Goal: Task Accomplishment & Management: Manage account settings

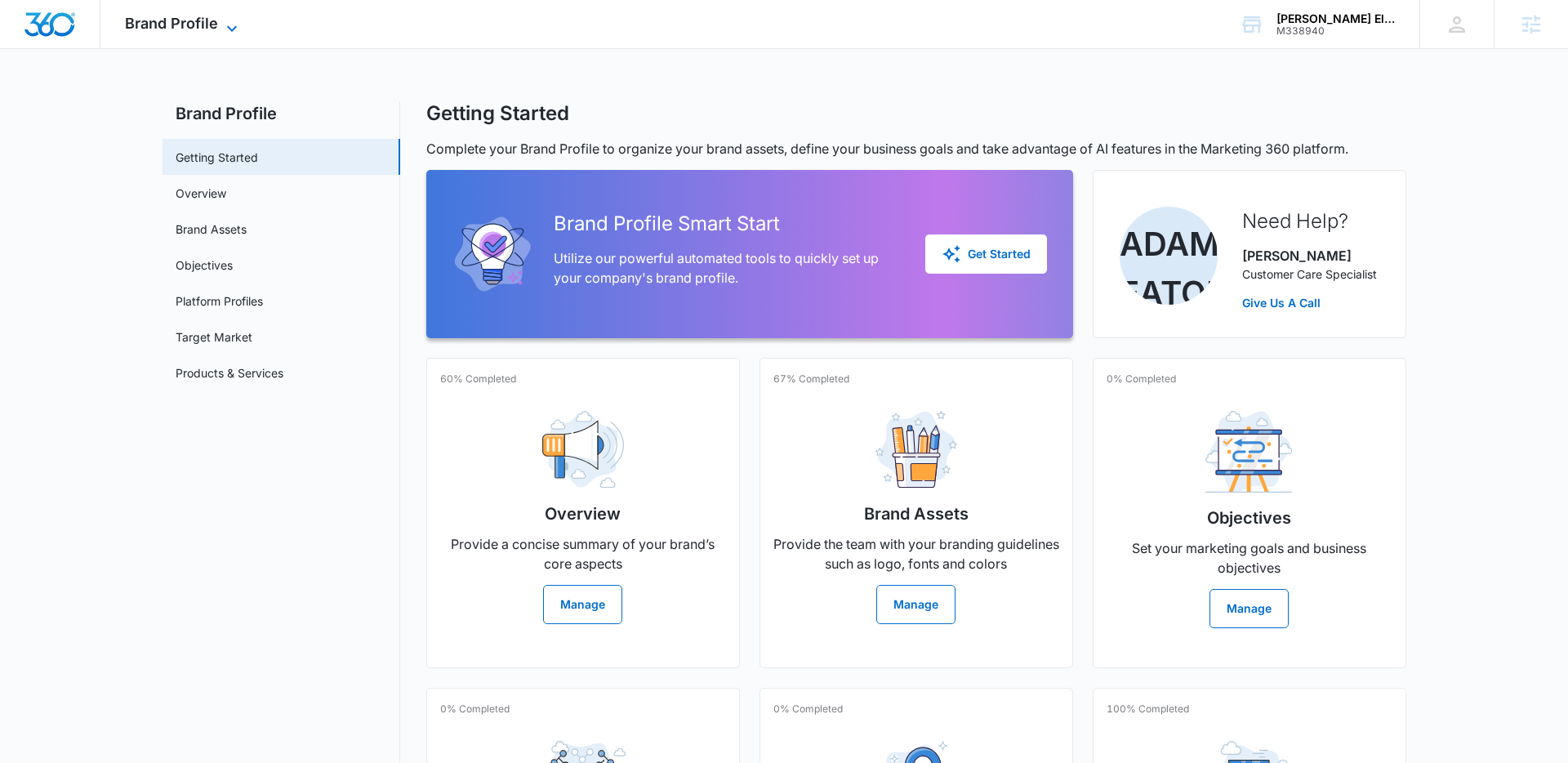
click at [157, 18] on span "Brand Profile" at bounding box center [171, 23] width 93 height 18
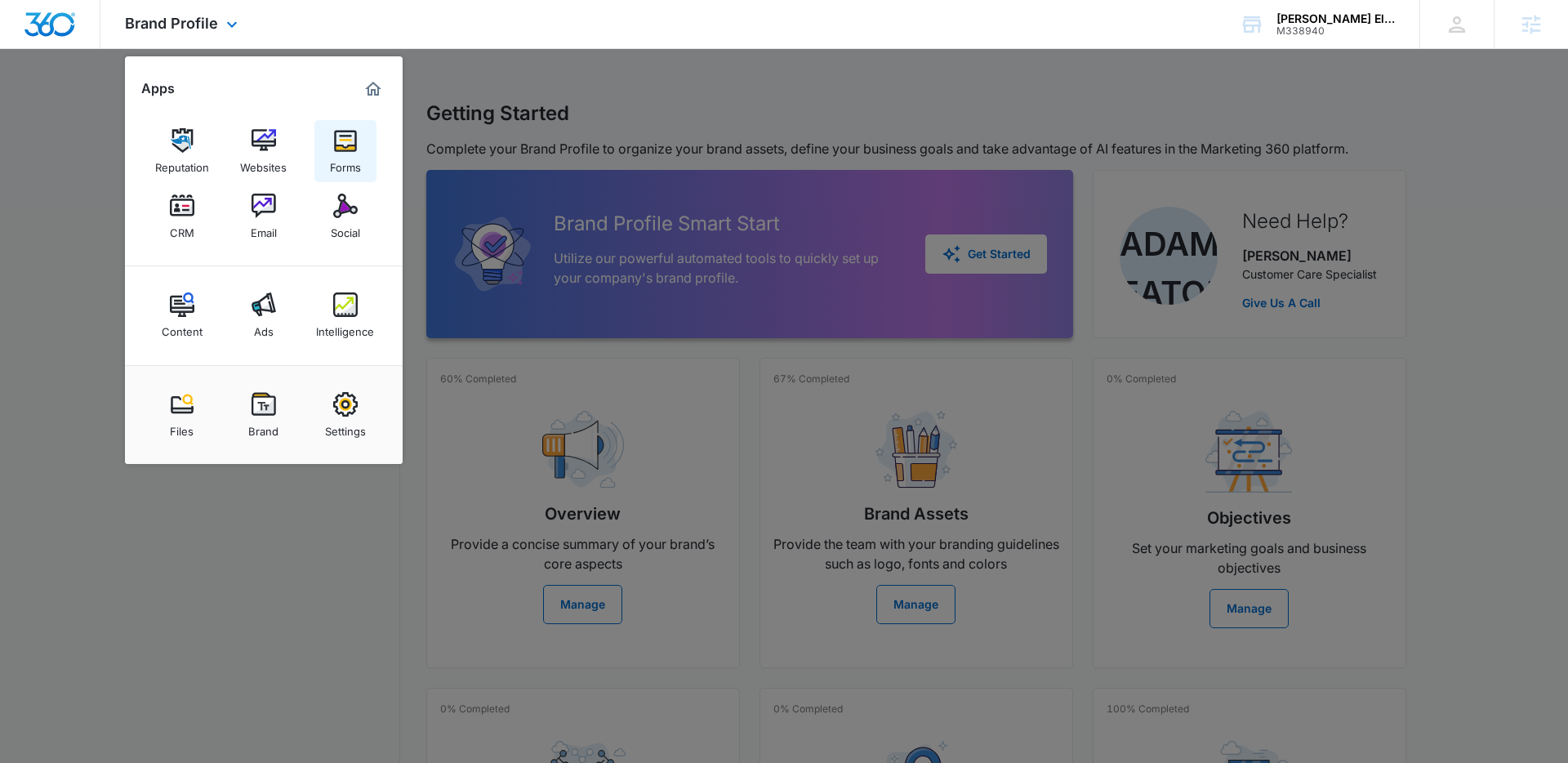
click at [341, 162] on div "Forms" at bounding box center [345, 163] width 31 height 21
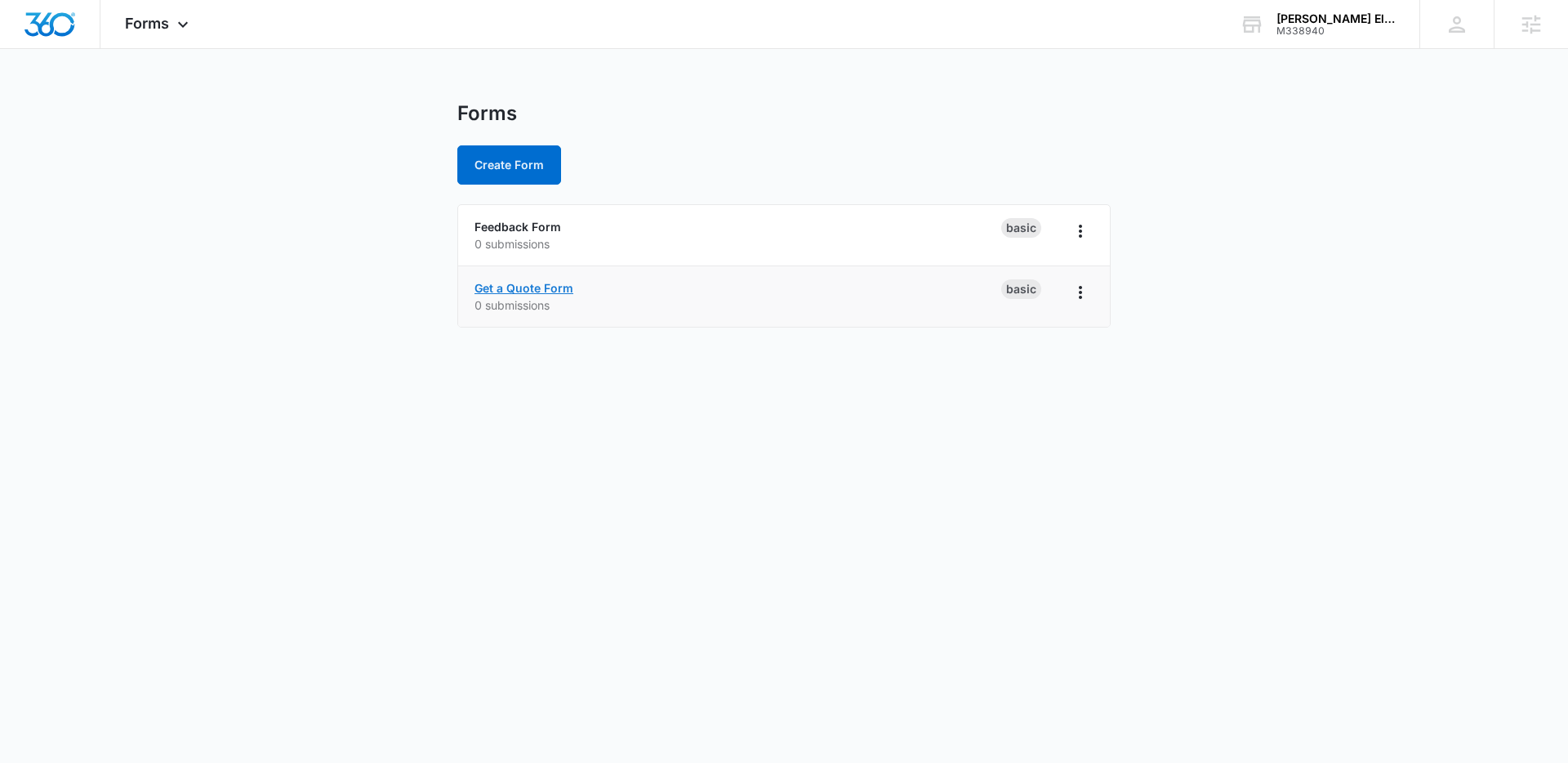
click at [500, 283] on link "Get a Quote Form" at bounding box center [524, 287] width 99 height 14
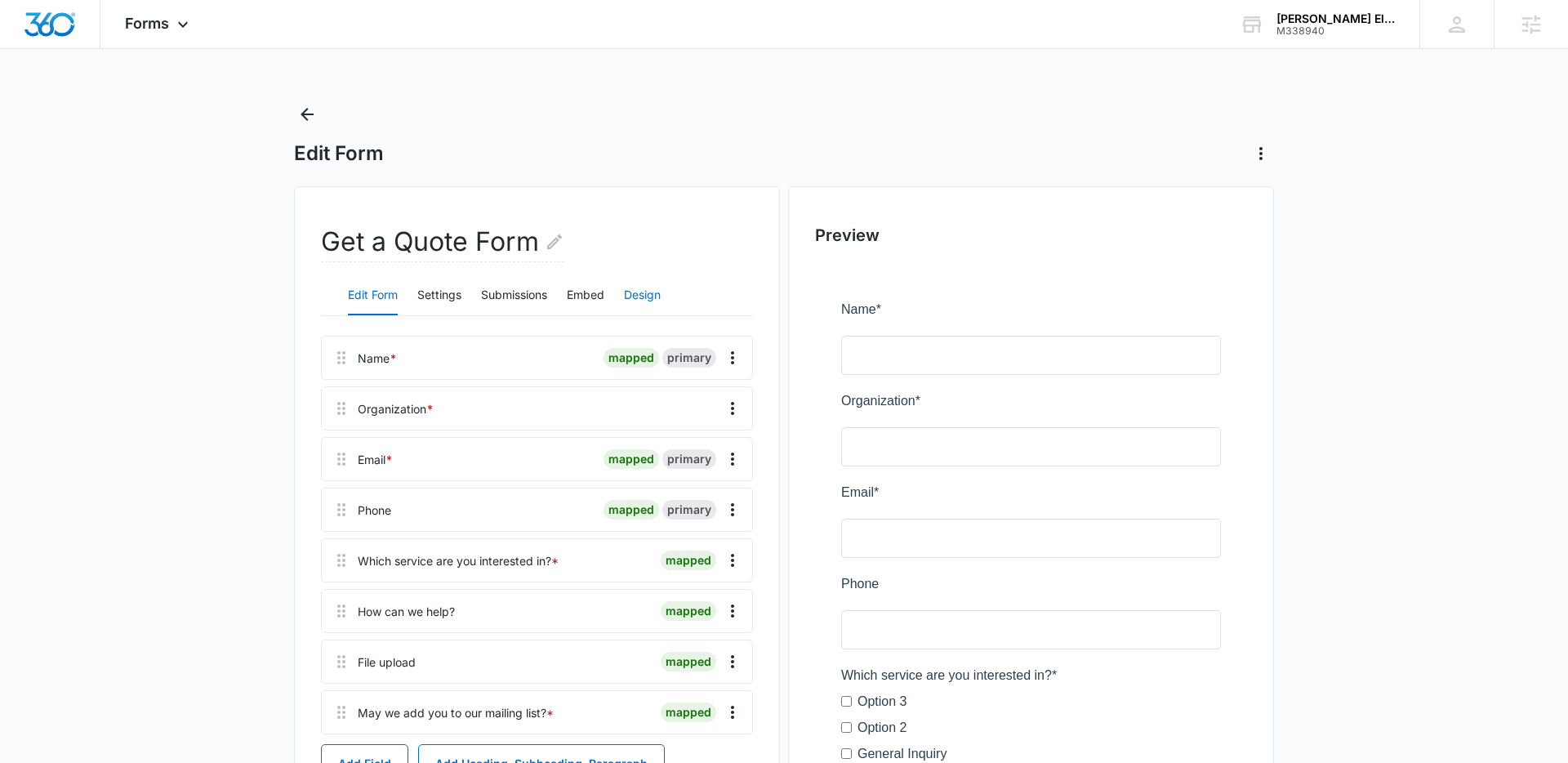
click at [653, 285] on button "Design" at bounding box center [643, 295] width 37 height 39
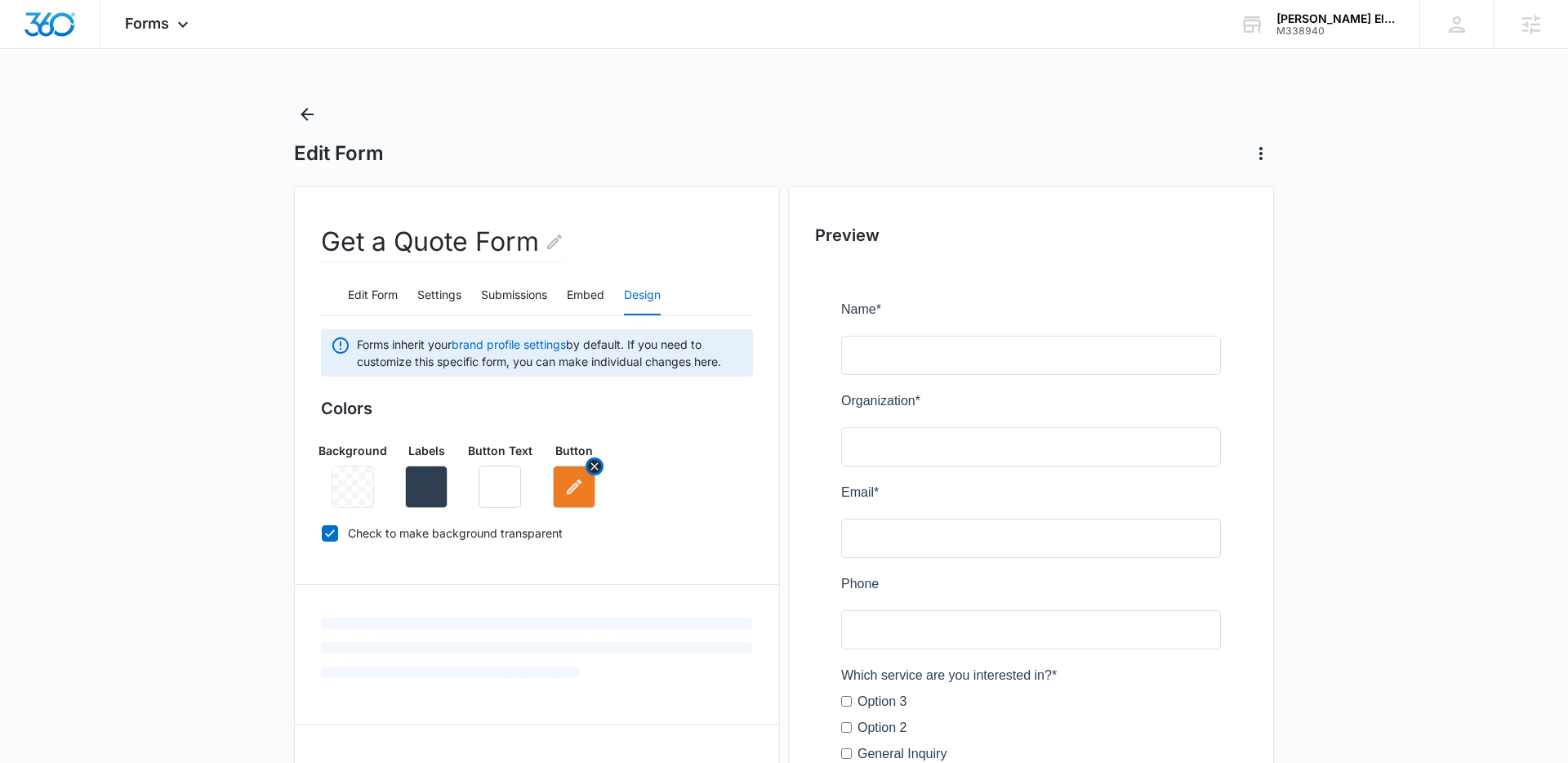
click at [578, 479] on icon "button" at bounding box center [573, 486] width 19 height 19
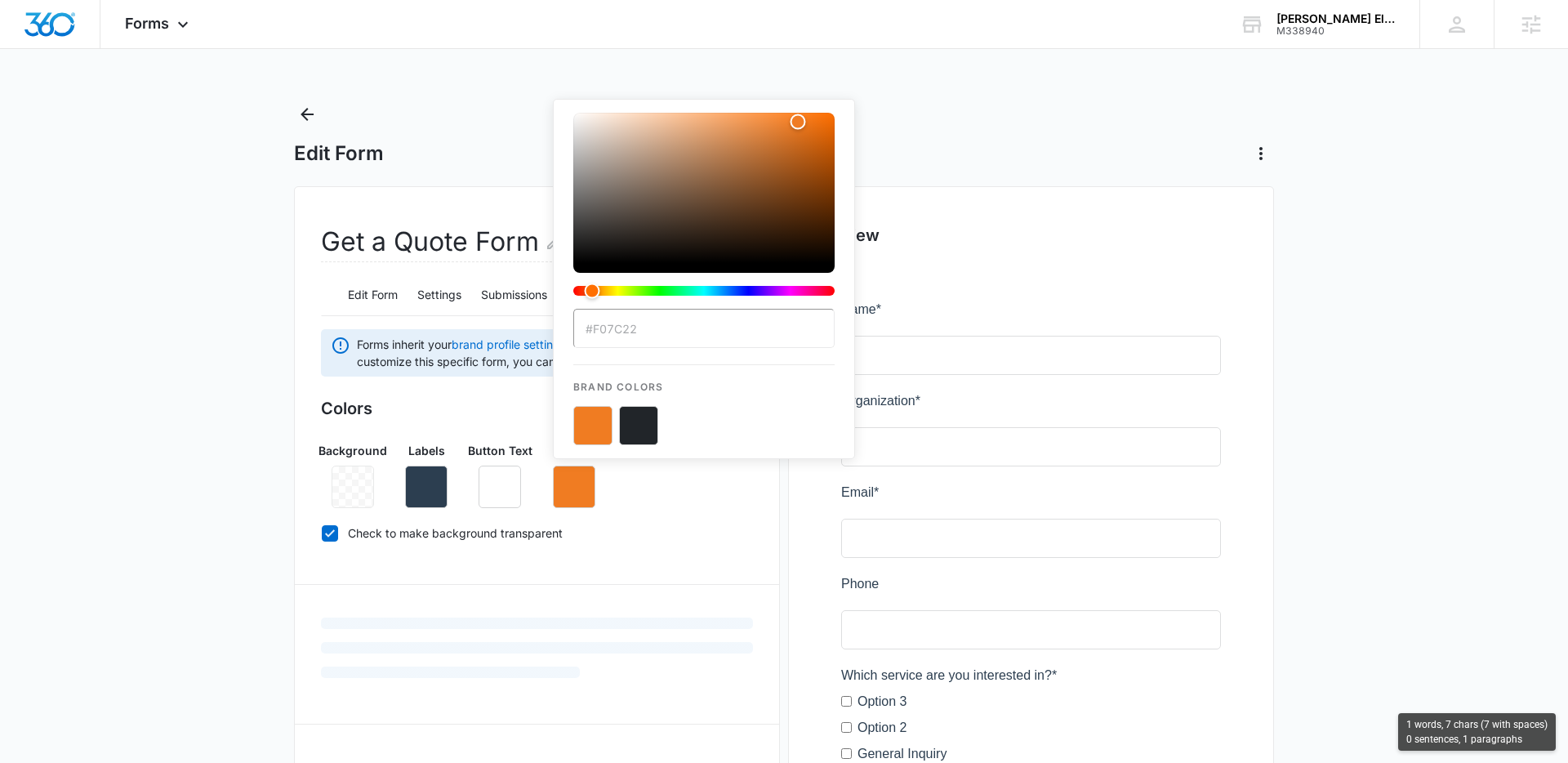
click at [695, 474] on div "Background Labels Button Text Button #F07C22 Brand Colors" at bounding box center [537, 468] width 432 height 79
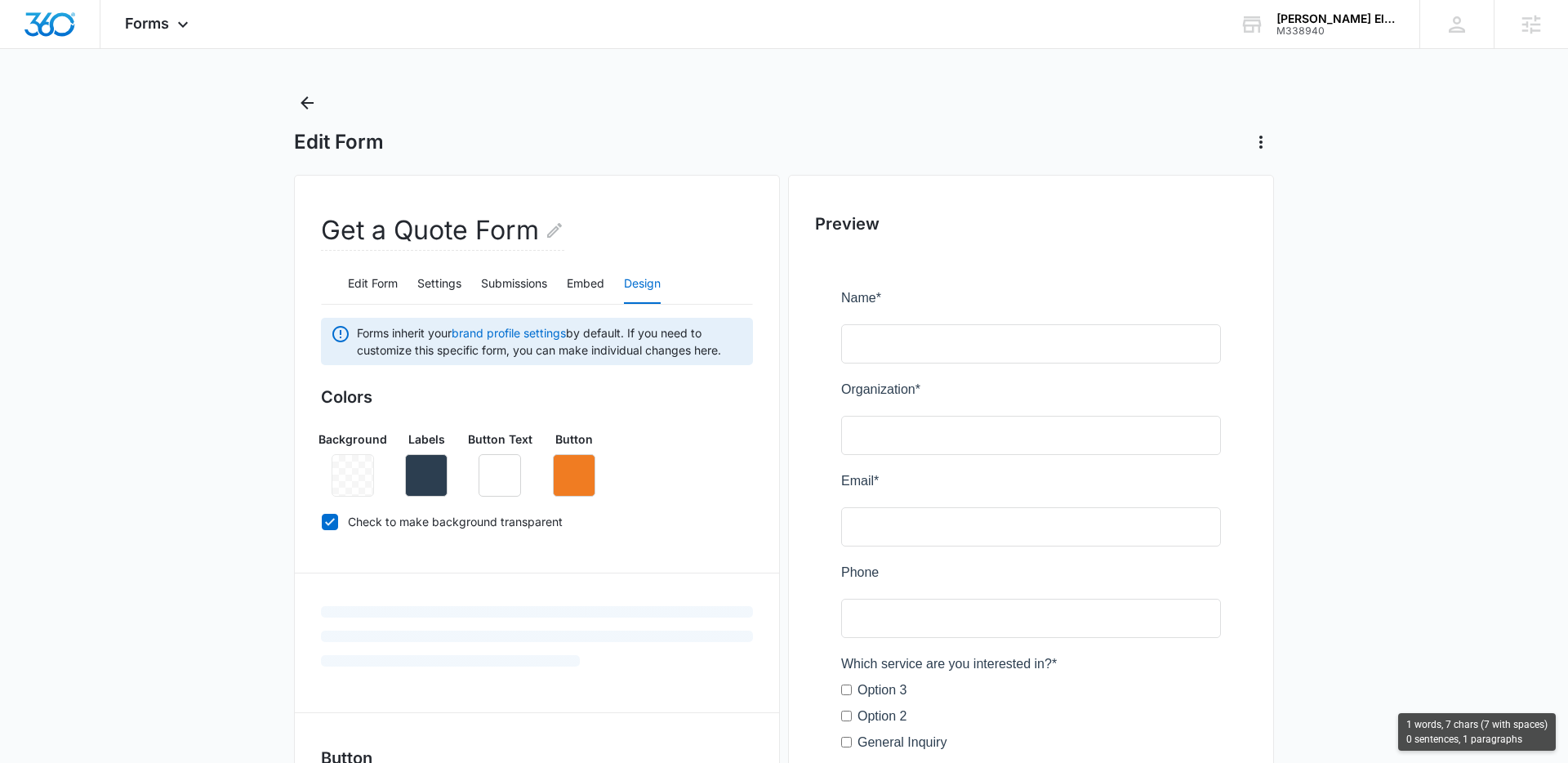
scroll to position [11, 0]
click at [569, 476] on icon "button" at bounding box center [573, 476] width 19 height 19
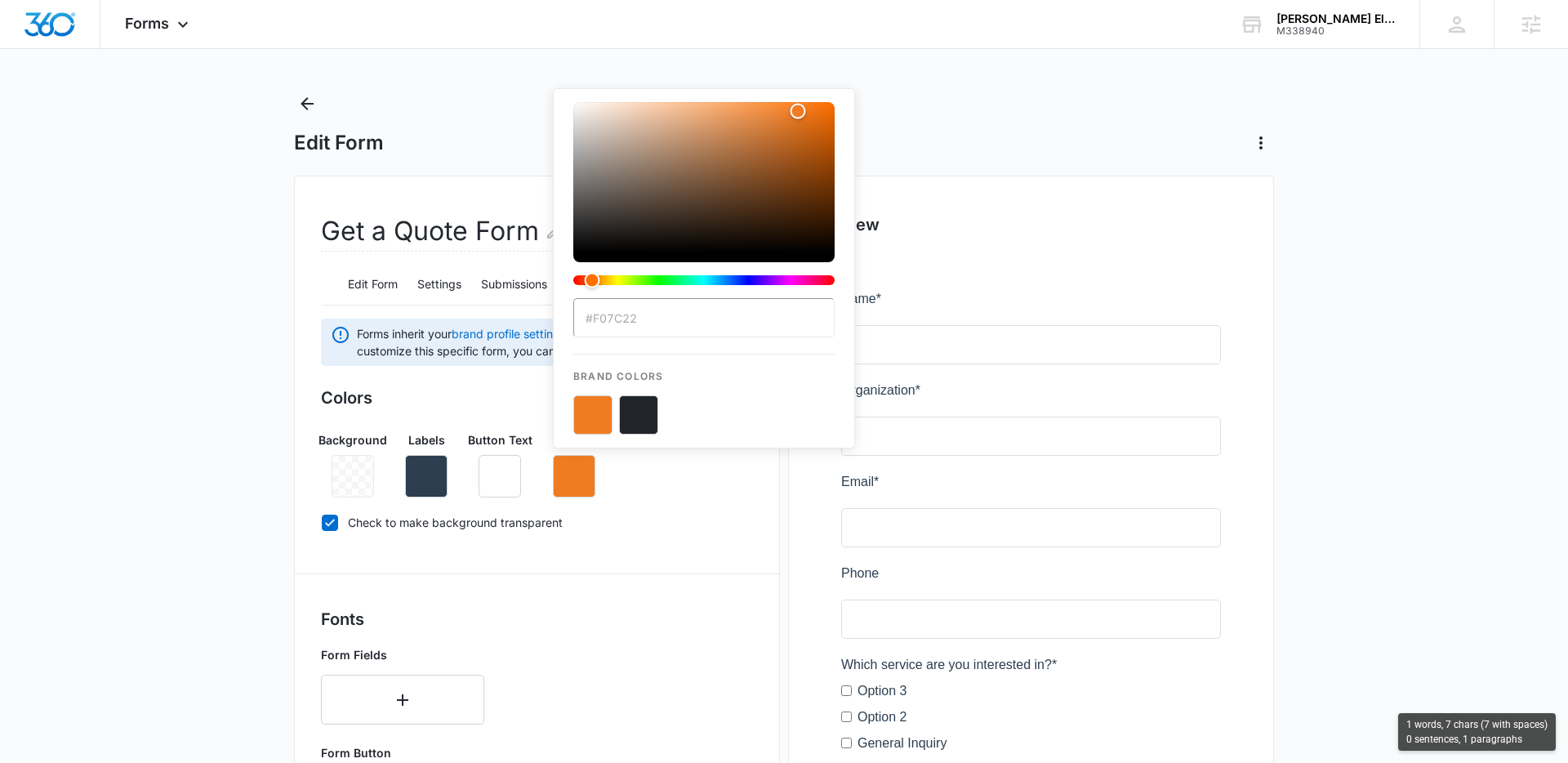
type input "#e05201"
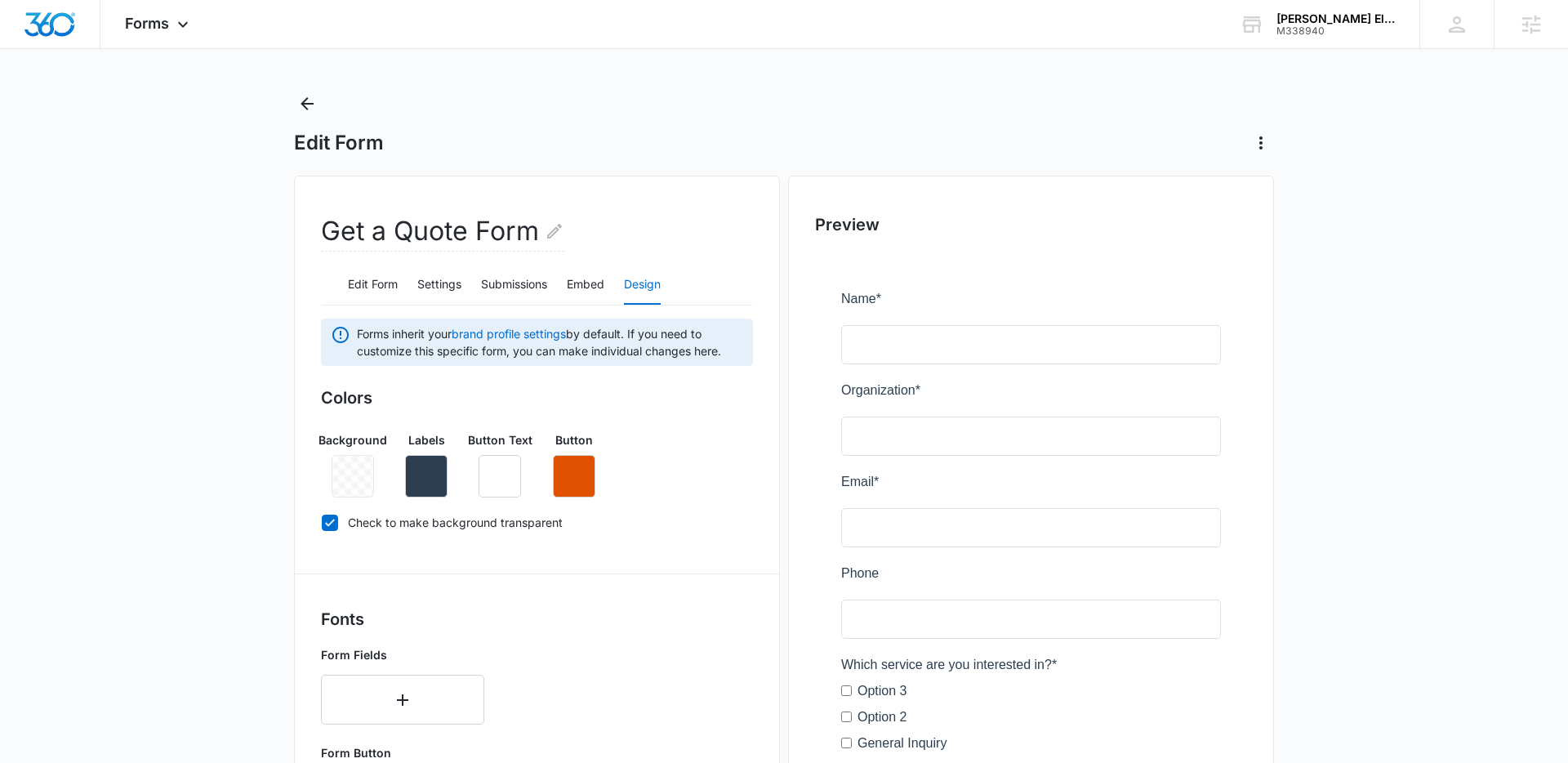
click at [632, 516] on label "Check to make background transparent" at bounding box center [537, 522] width 432 height 18
click at [322, 521] on input "Check to make background transparent" at bounding box center [321, 521] width 1 height 1
checkbox input "false"
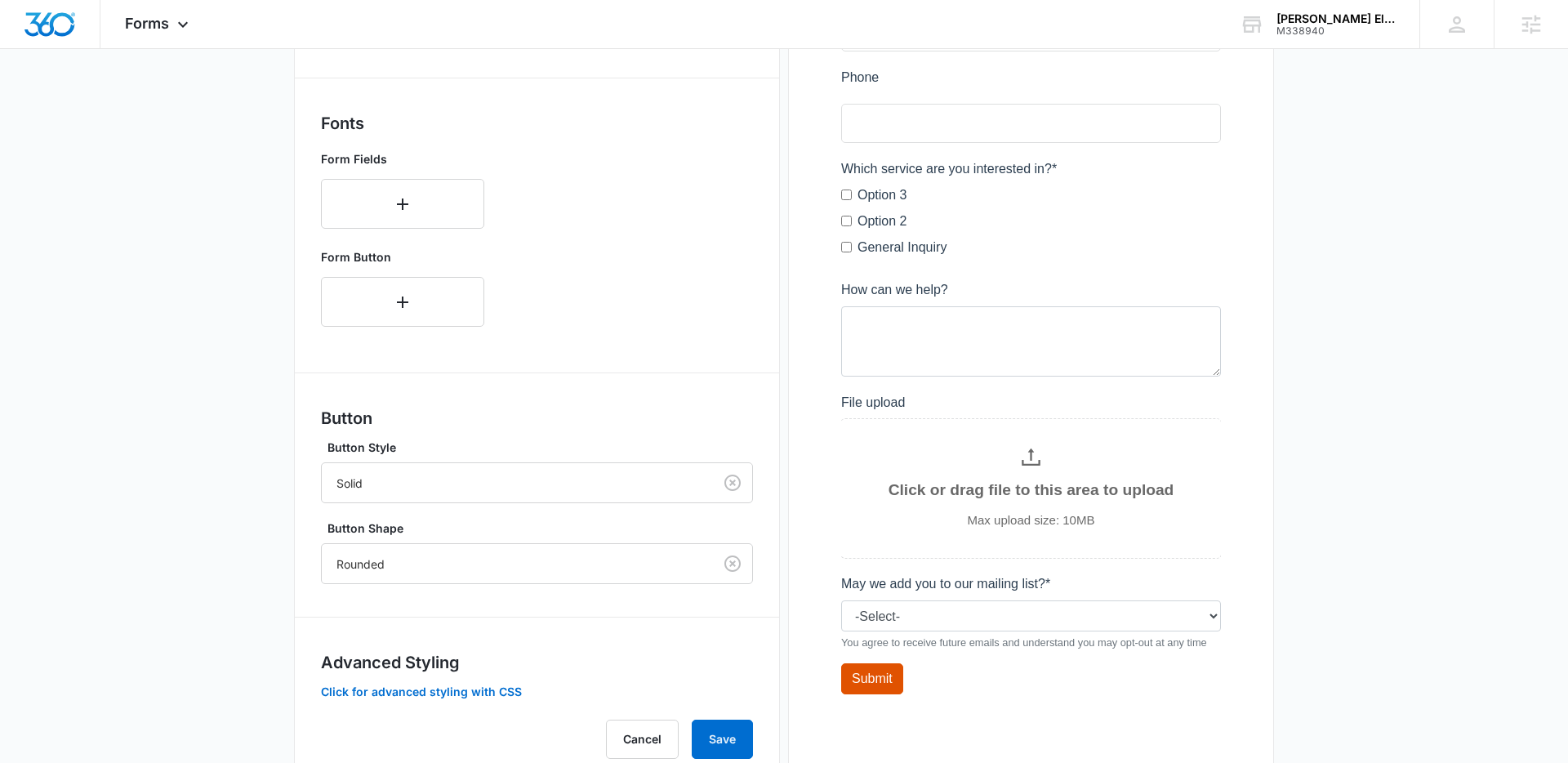
scroll to position [562, 0]
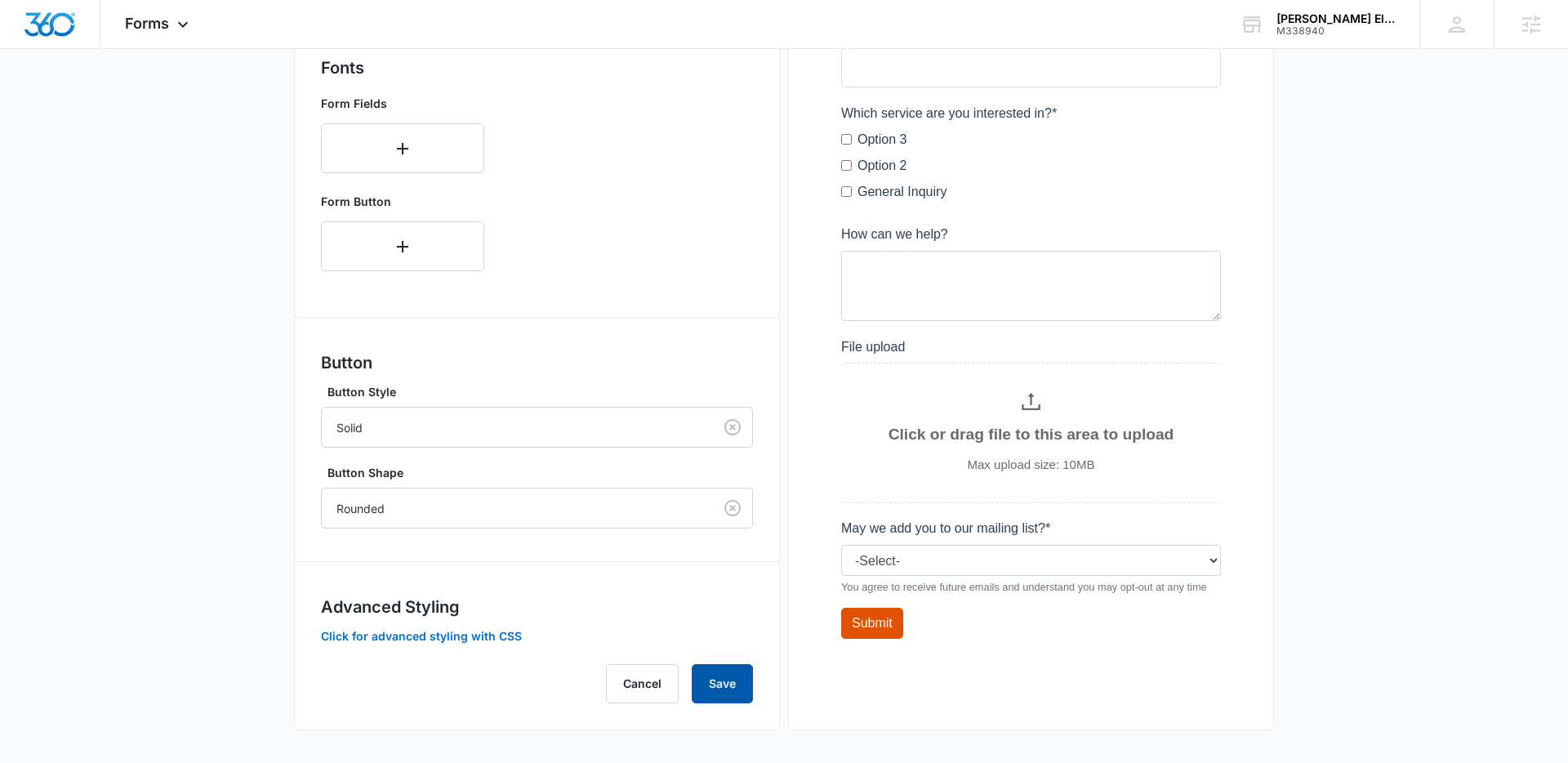
click at [706, 671] on button "Save" at bounding box center [722, 683] width 61 height 39
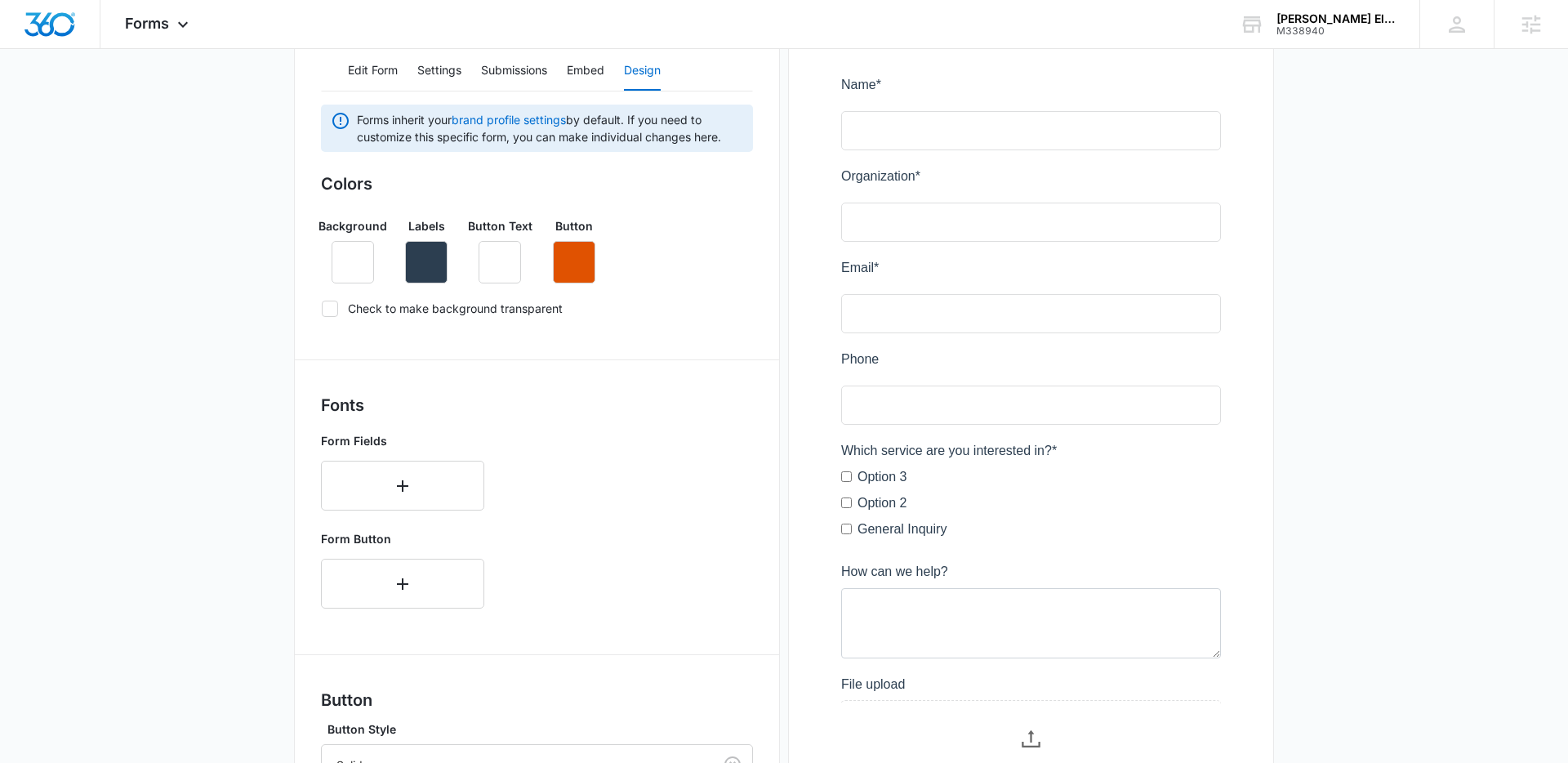
scroll to position [0, 0]
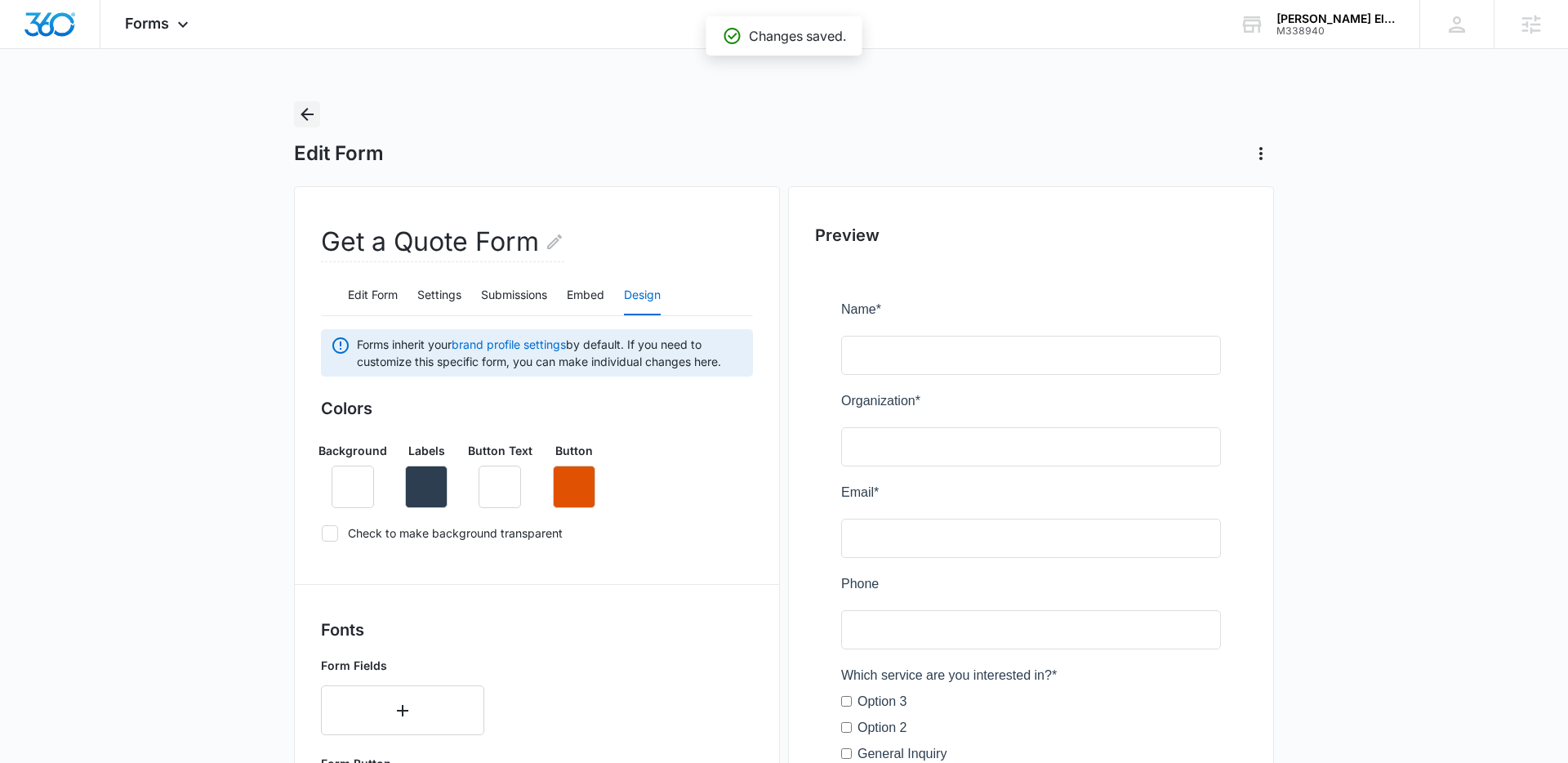
click at [302, 116] on icon "Back" at bounding box center [307, 114] width 19 height 19
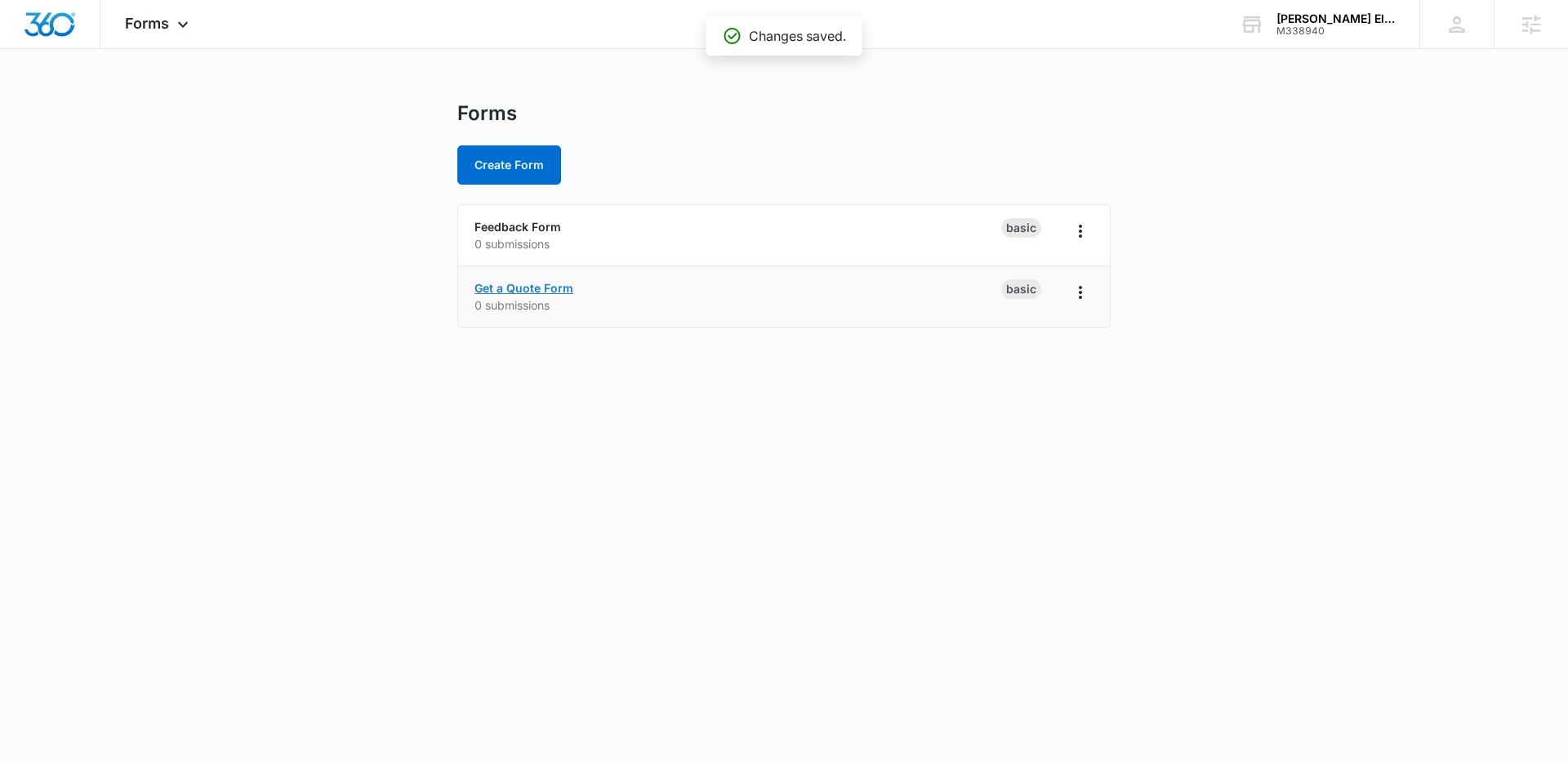
click at [498, 292] on link "Get a Quote Form" at bounding box center [524, 287] width 99 height 14
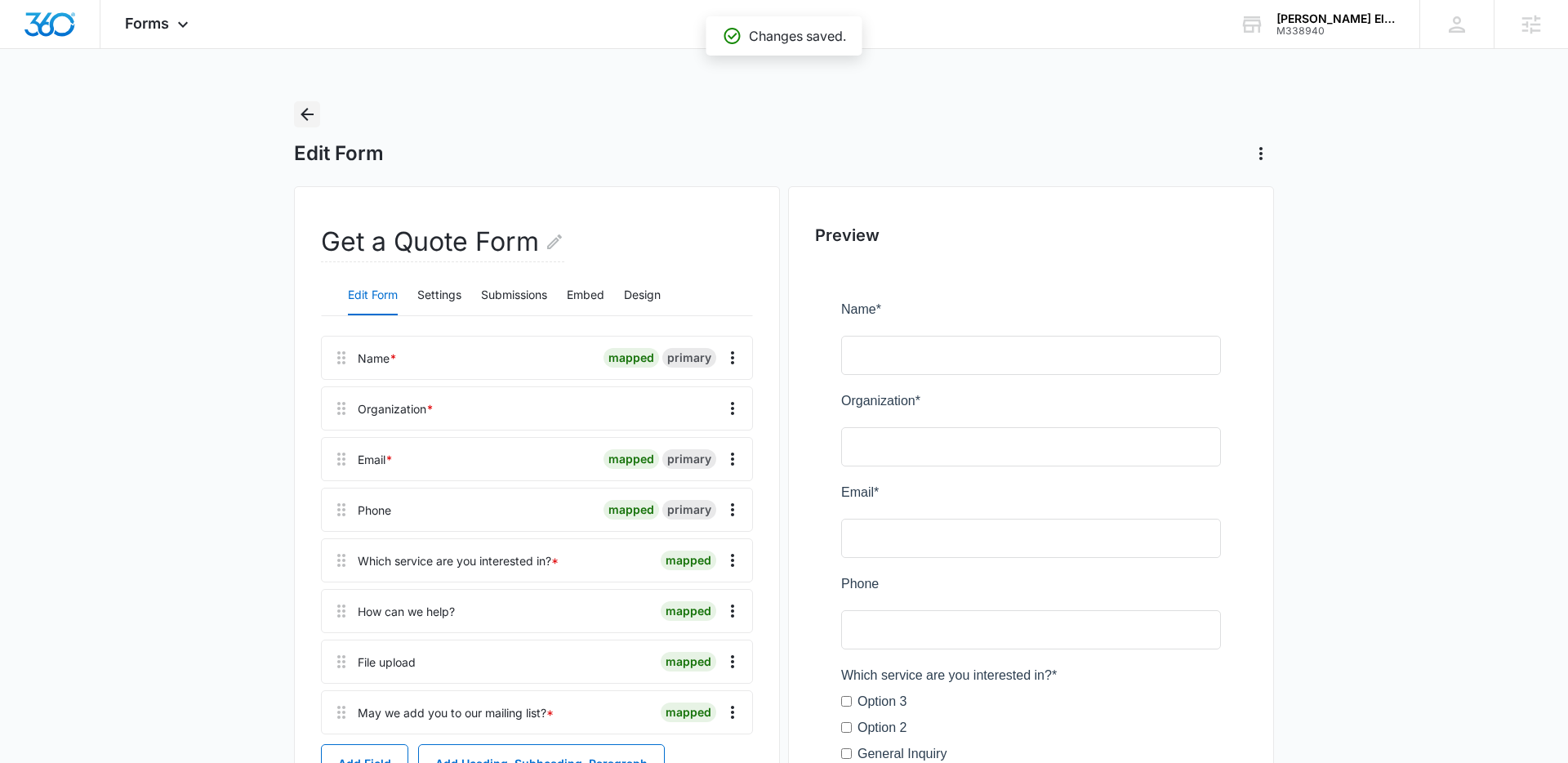
click at [298, 113] on icon "Back" at bounding box center [307, 114] width 19 height 19
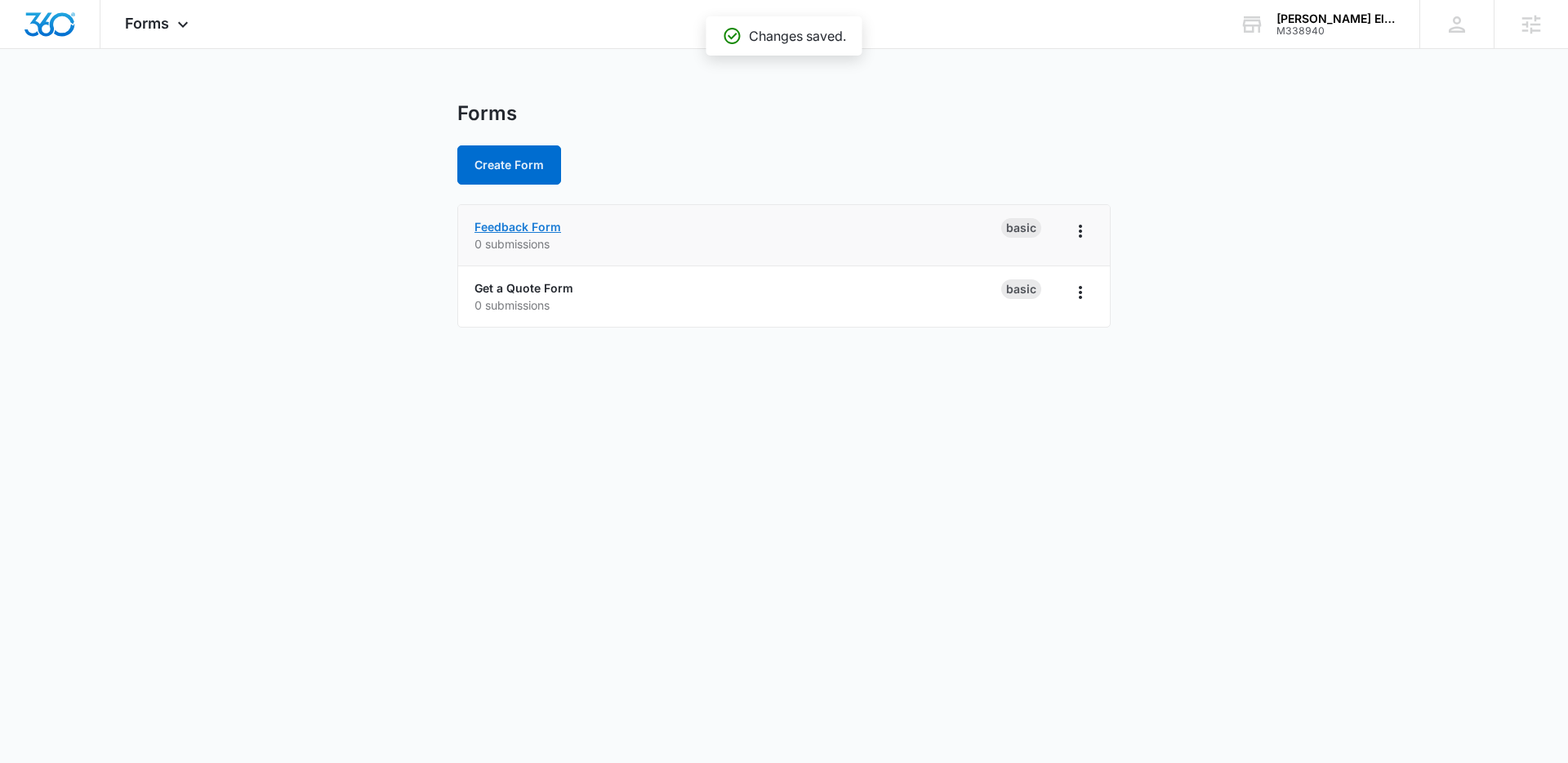
click at [486, 231] on link "Feedback Form" at bounding box center [518, 226] width 87 height 14
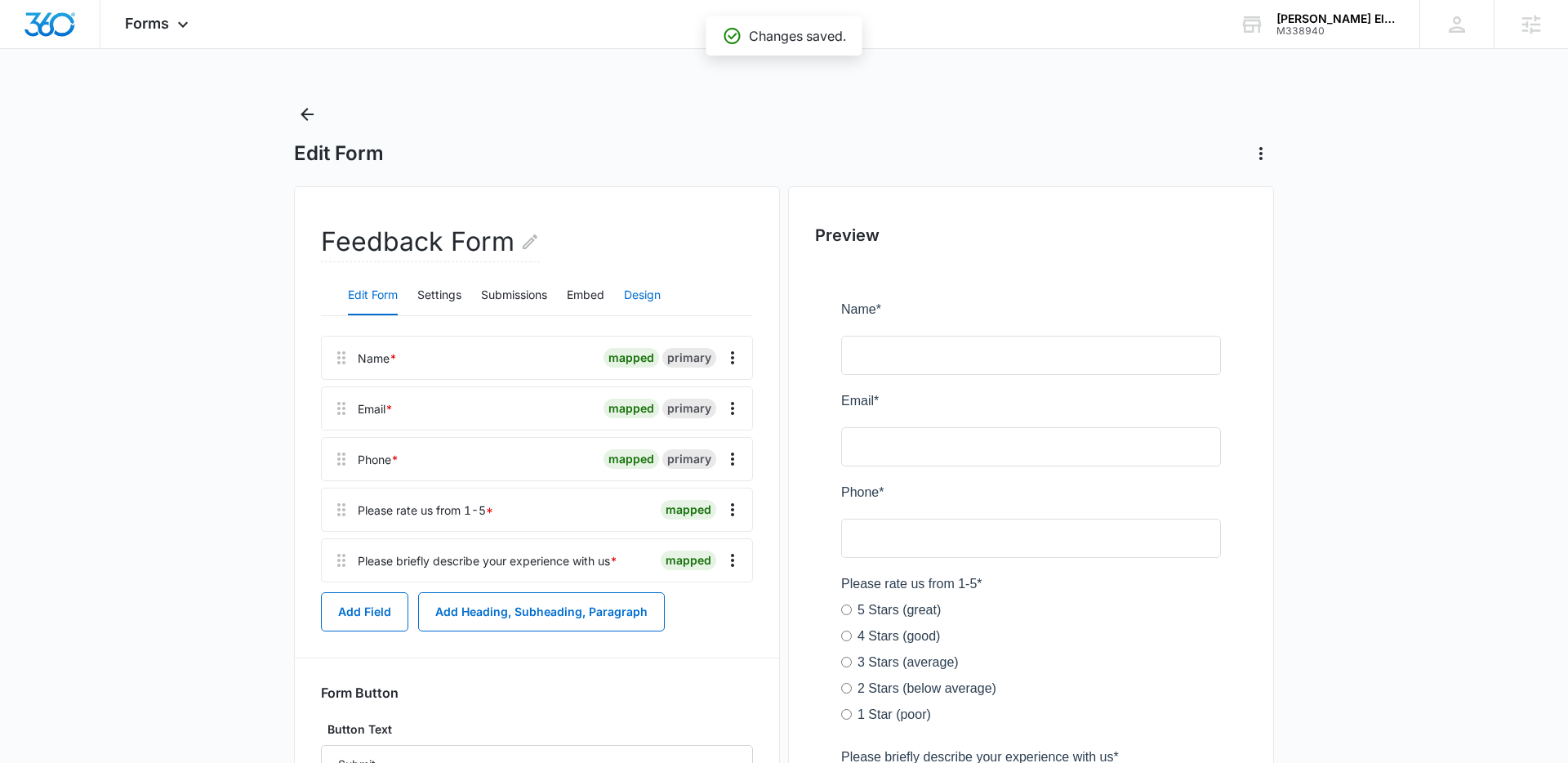
click at [648, 293] on button "Design" at bounding box center [643, 295] width 37 height 39
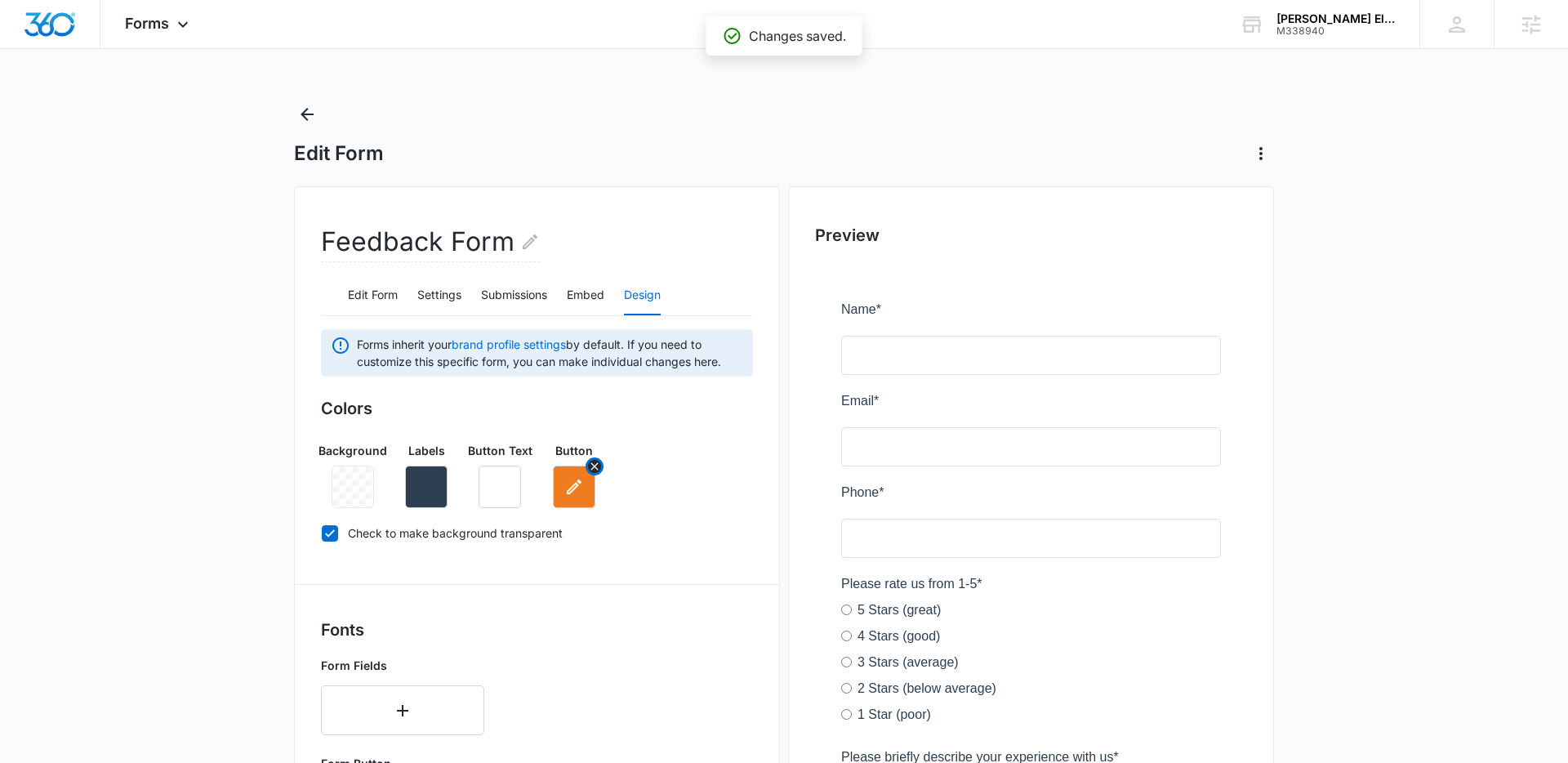
click at [578, 504] on button "button" at bounding box center [574, 486] width 43 height 43
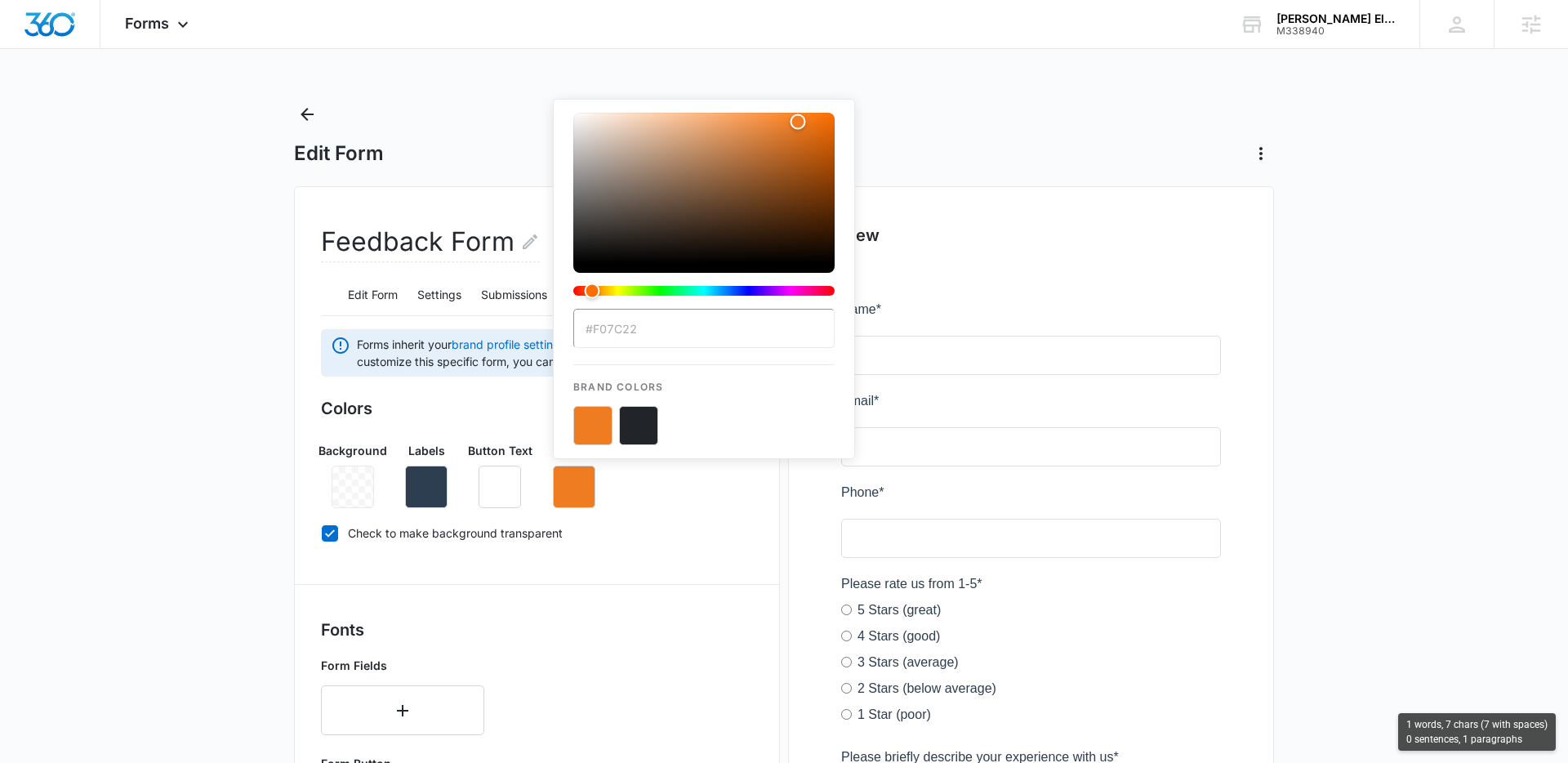
type input "#e05201"
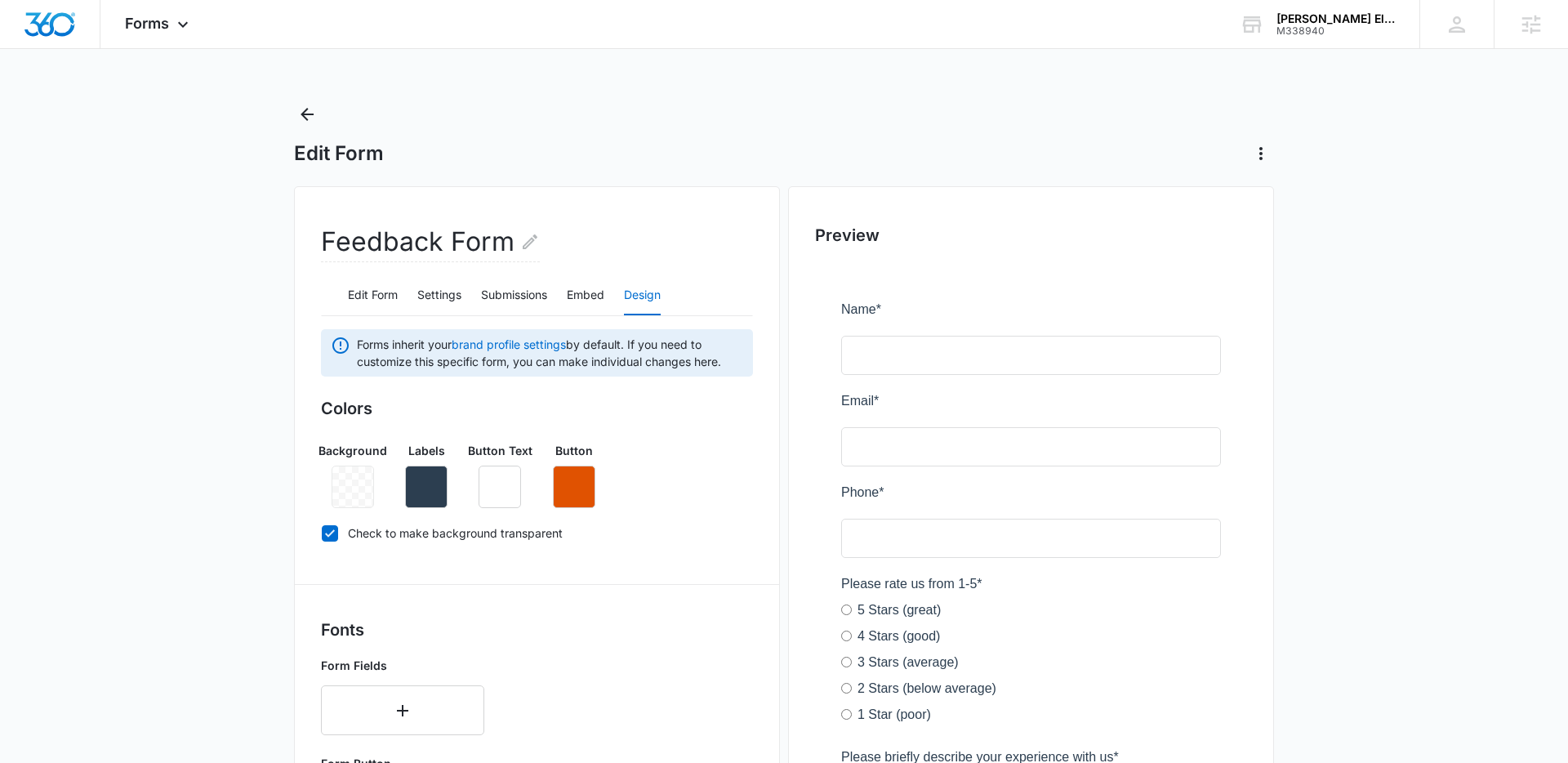
scroll to position [562, 0]
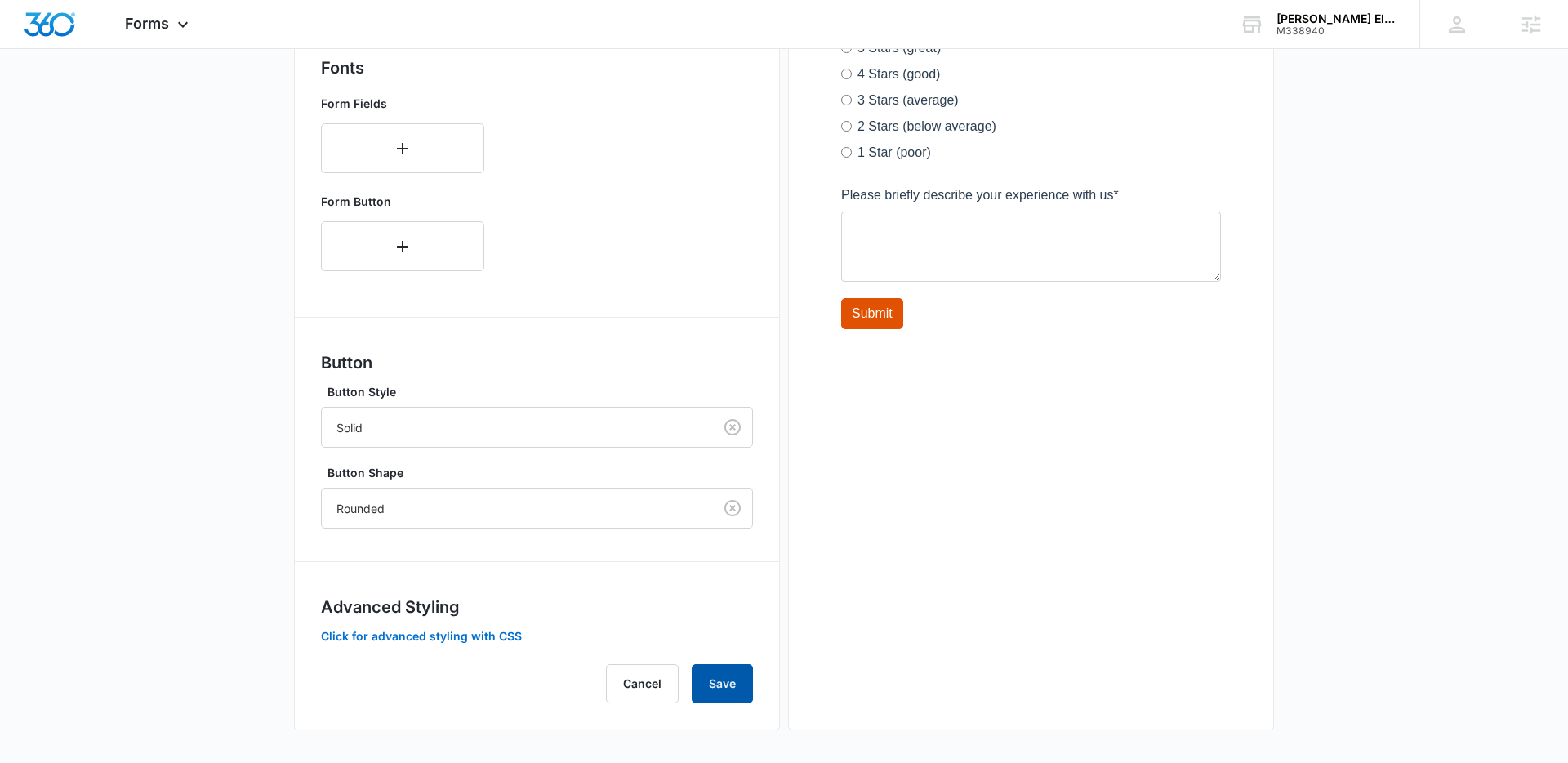
click at [720, 690] on button "Save" at bounding box center [722, 683] width 61 height 39
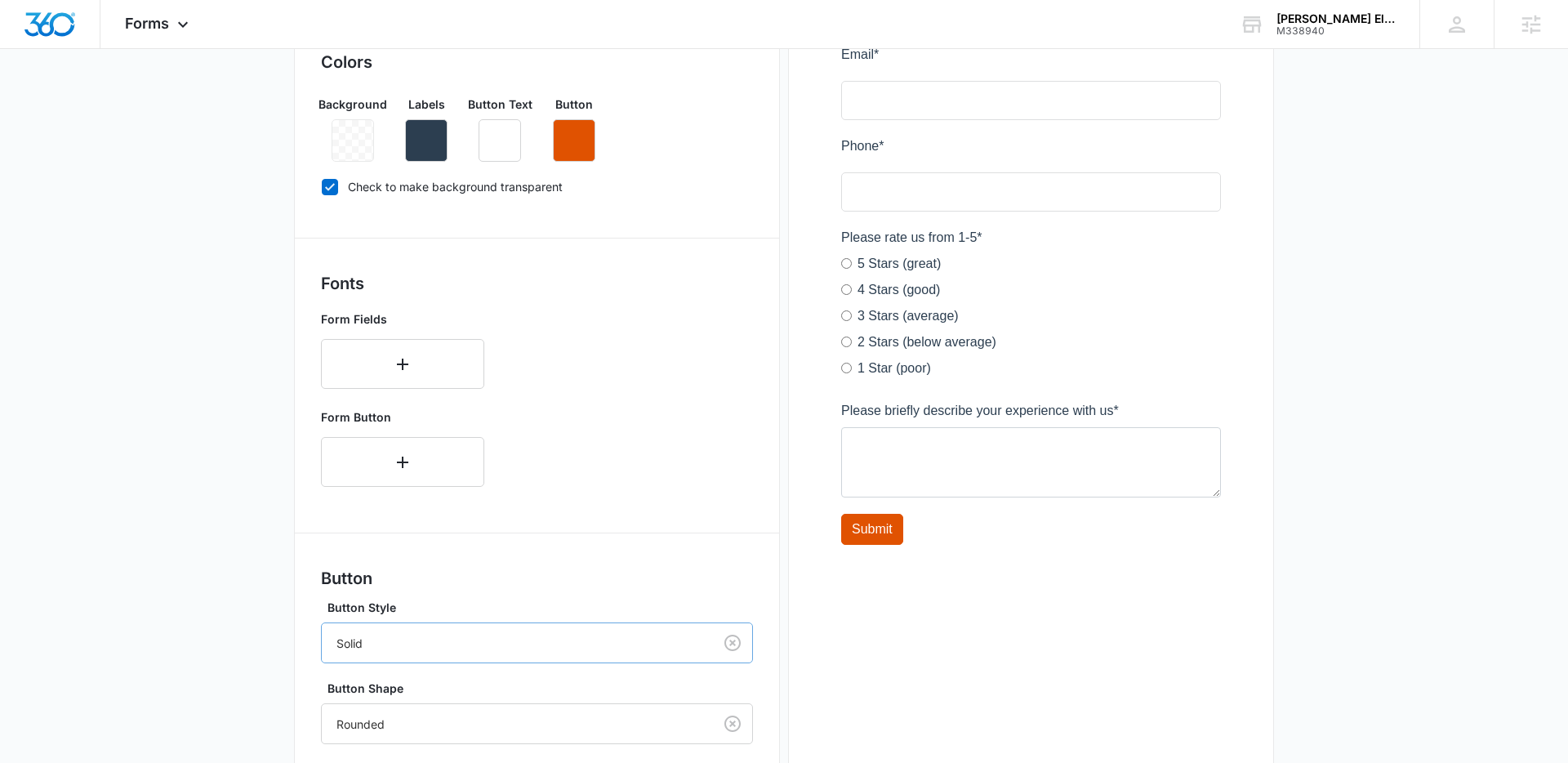
scroll to position [0, 0]
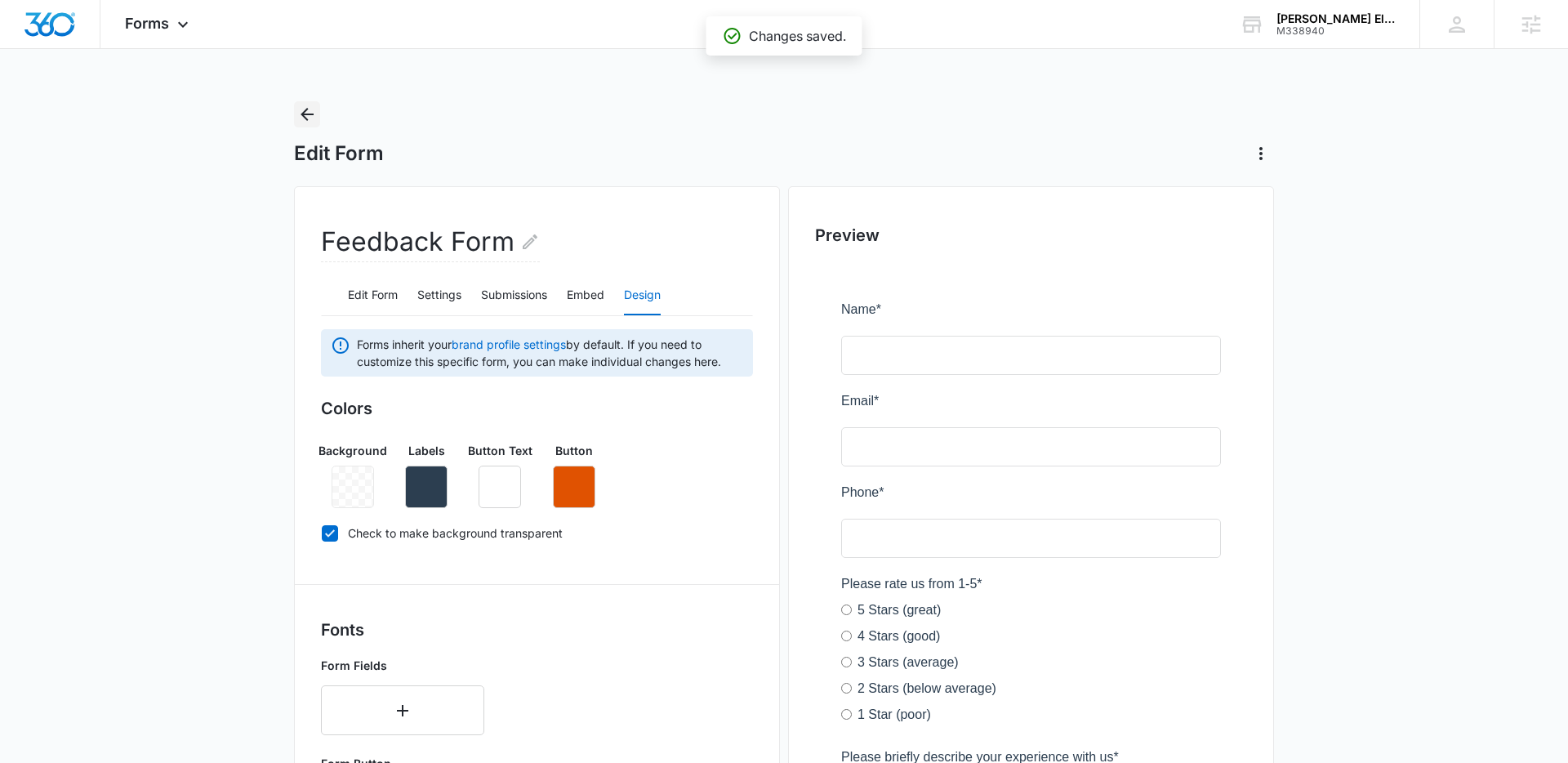
click at [308, 104] on icon "Back" at bounding box center [307, 114] width 19 height 19
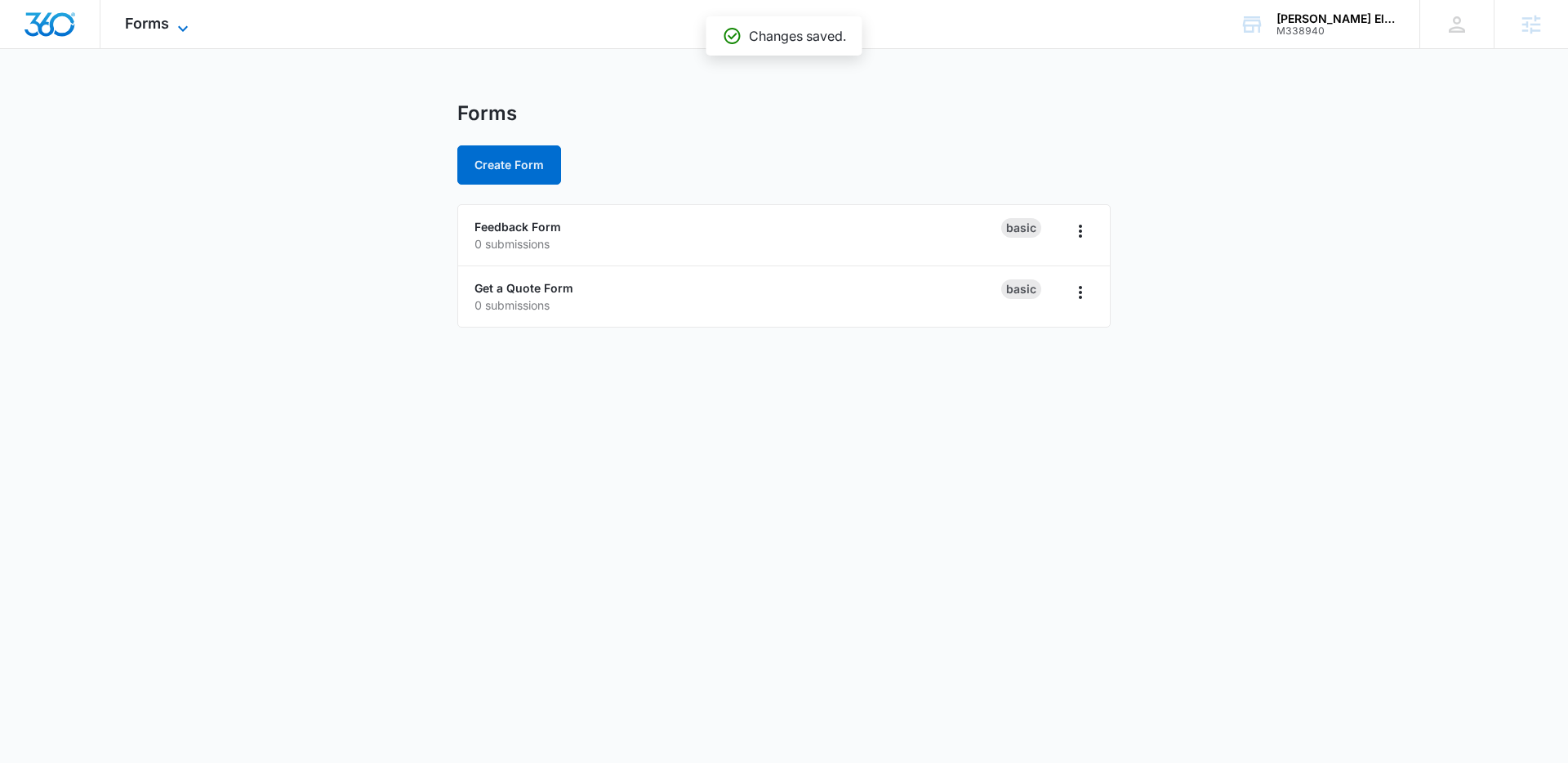
click at [145, 15] on span "Forms" at bounding box center [147, 23] width 44 height 18
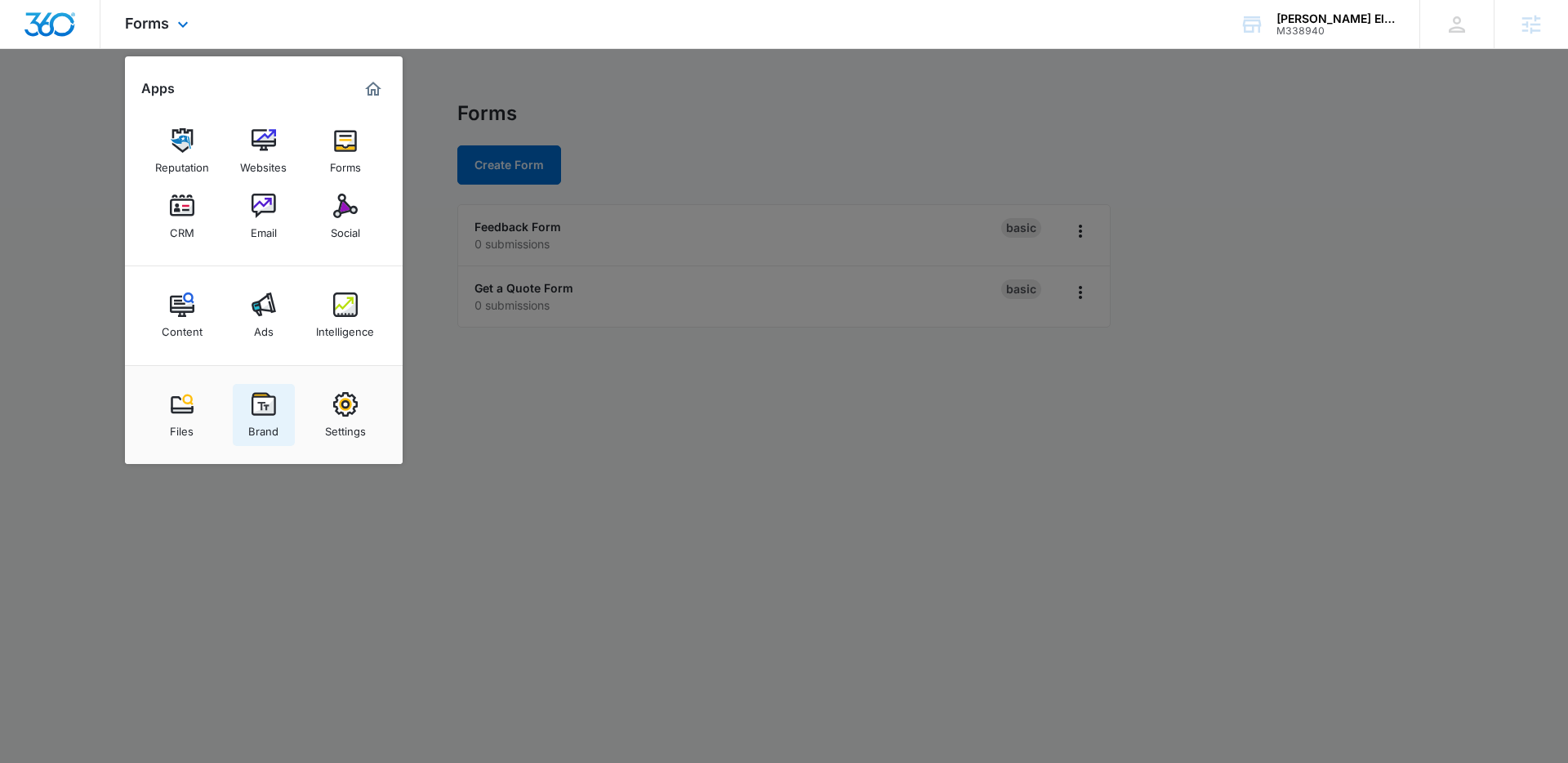
click at [265, 403] on img at bounding box center [263, 404] width 24 height 24
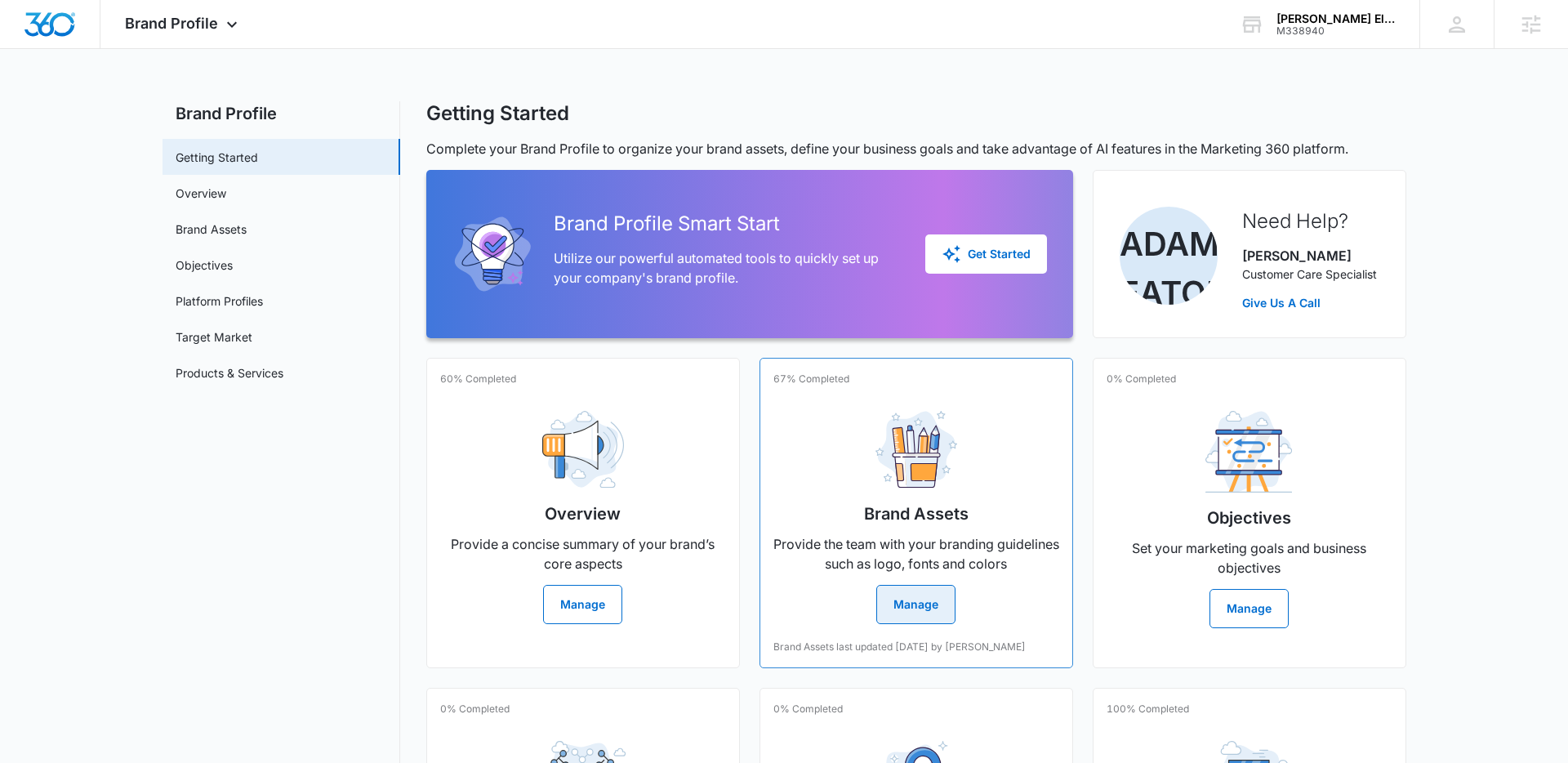
click at [886, 504] on h2 "Brand Assets" at bounding box center [916, 513] width 104 height 24
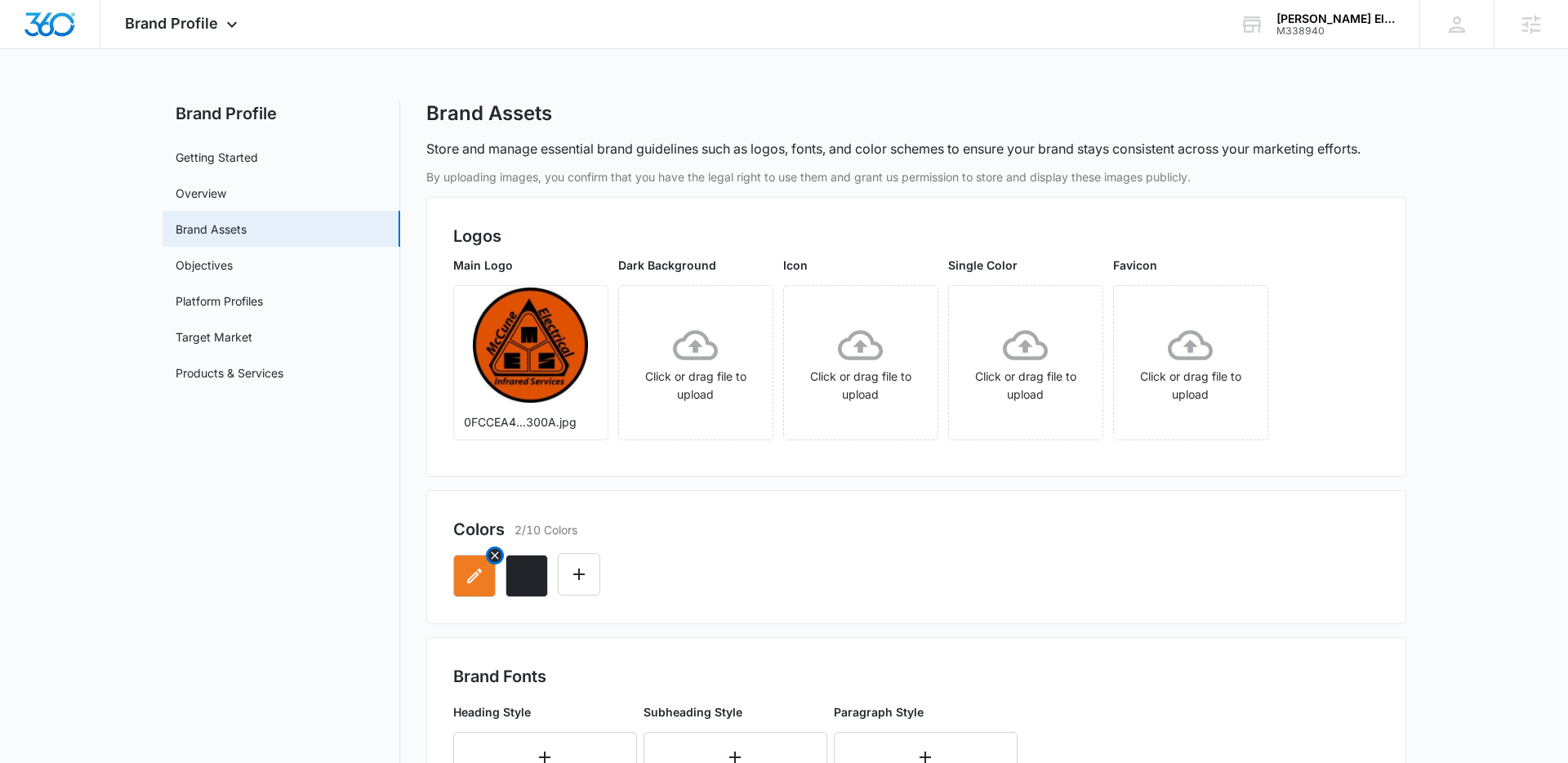
click at [468, 582] on icon "button" at bounding box center [475, 576] width 15 height 15
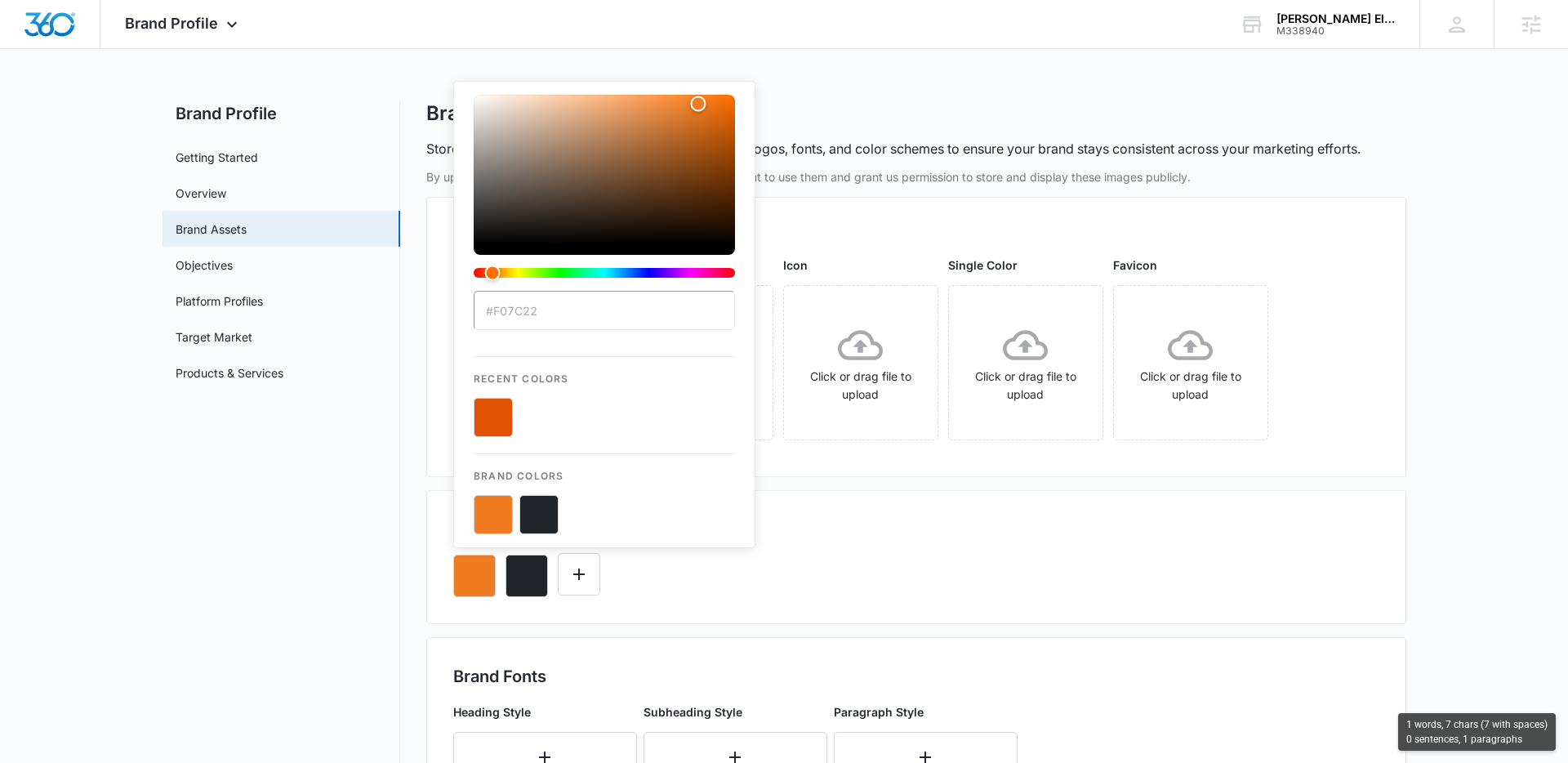
type input "#e05201"
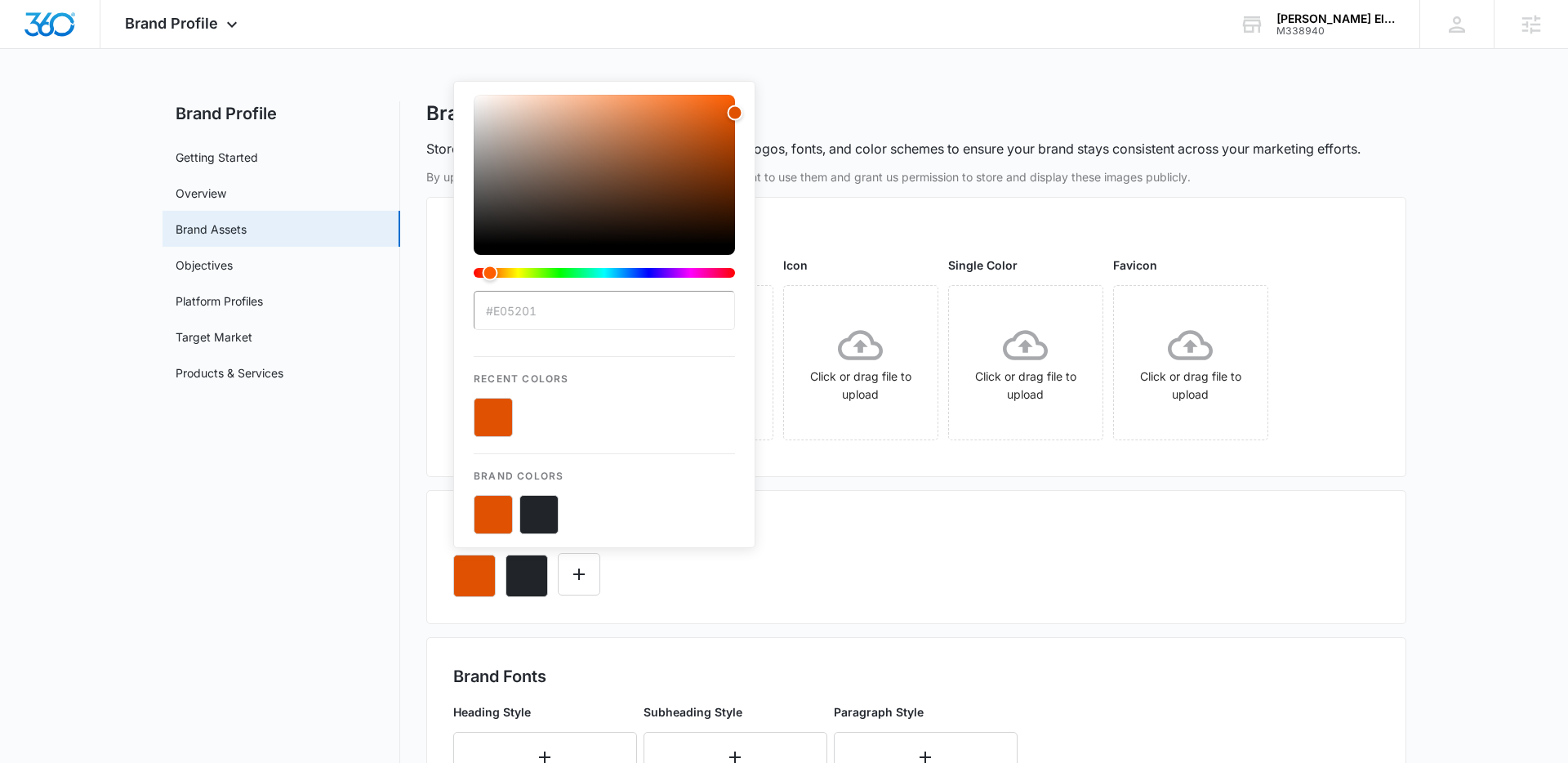
click at [663, 567] on div "#e05201 Recent Colors Brand Colors" at bounding box center [916, 569] width 926 height 55
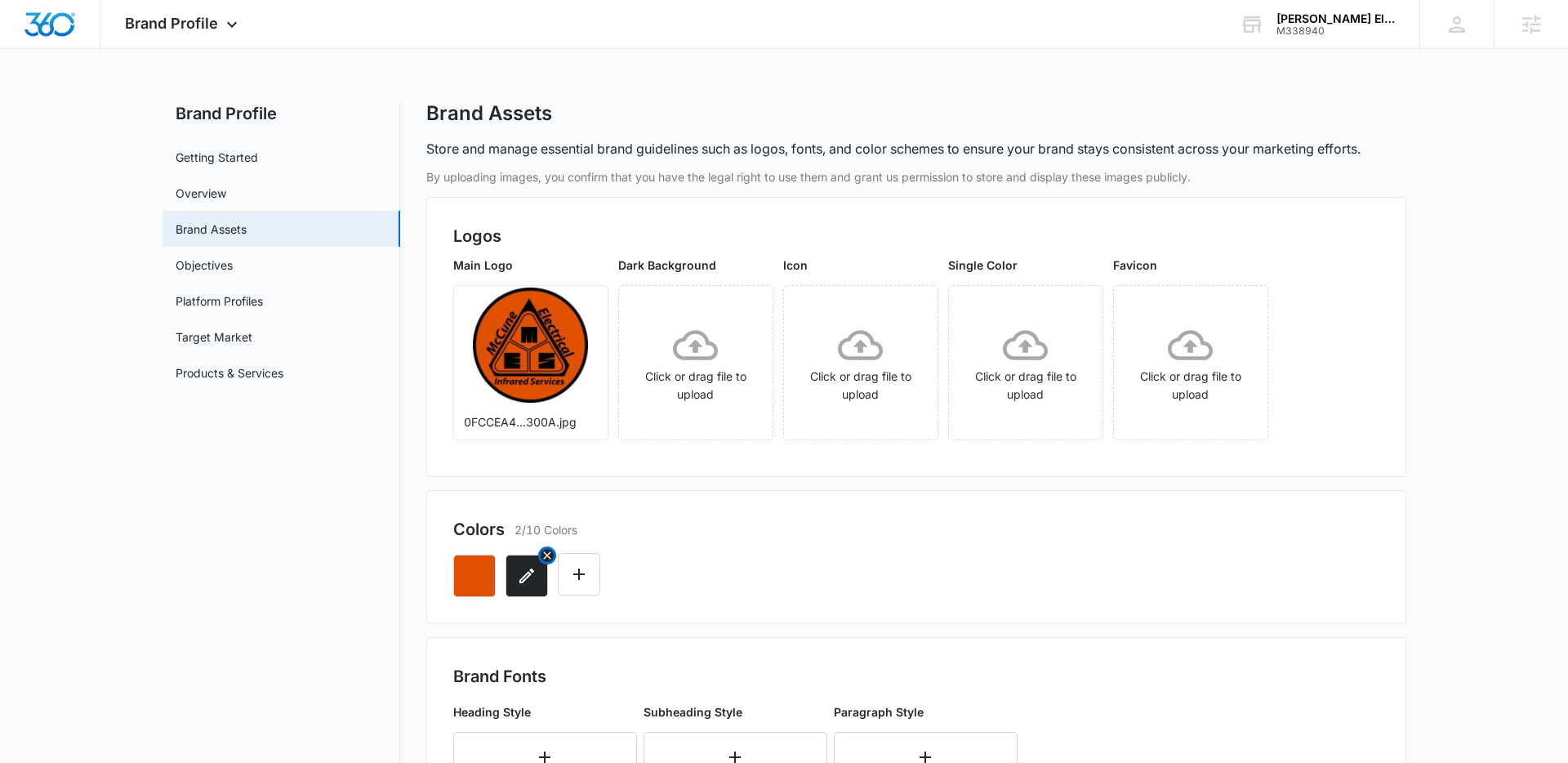
click at [522, 587] on button "button" at bounding box center [527, 576] width 43 height 43
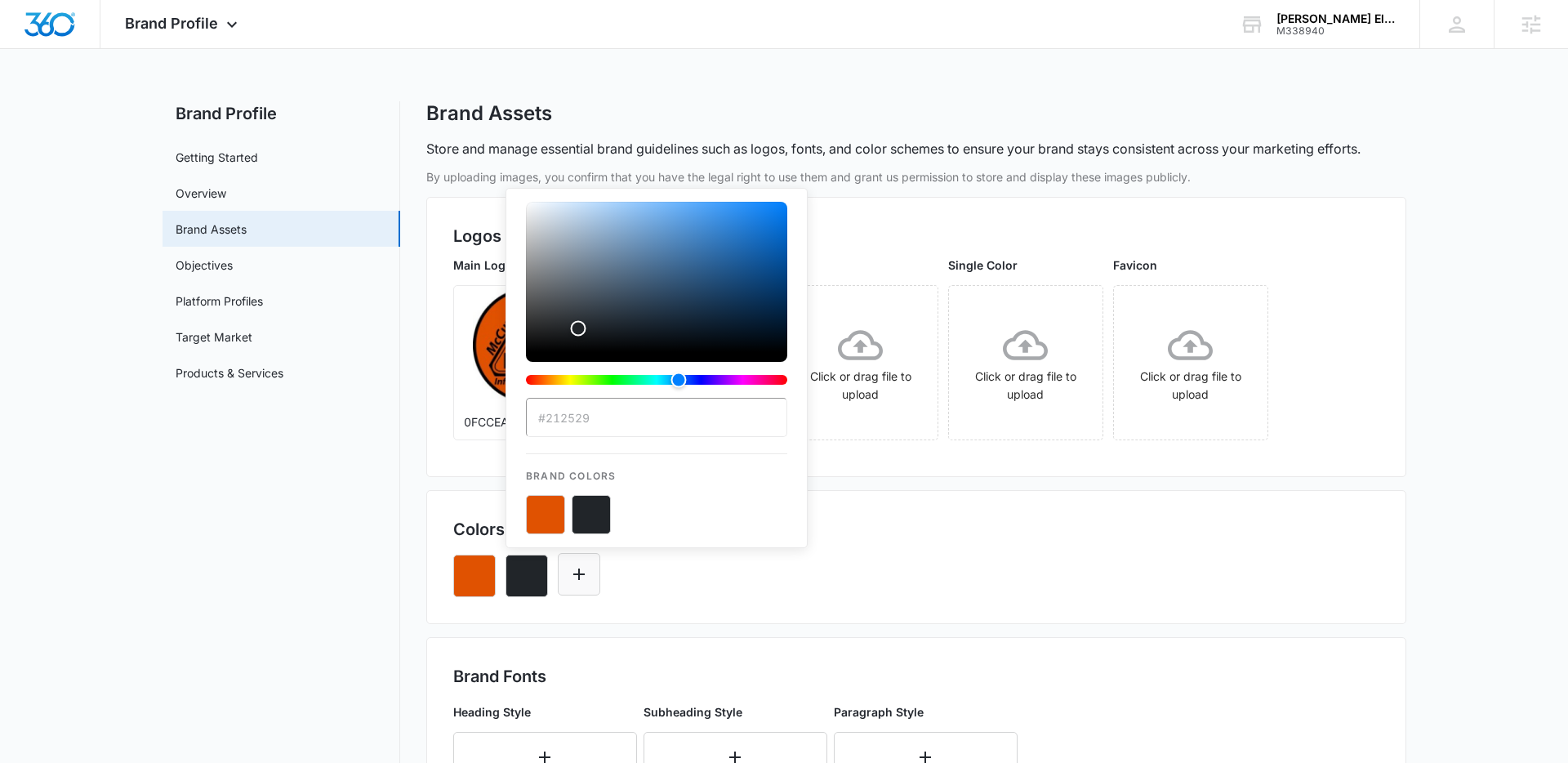
click at [585, 567] on icon "Edit Color" at bounding box center [578, 573] width 19 height 19
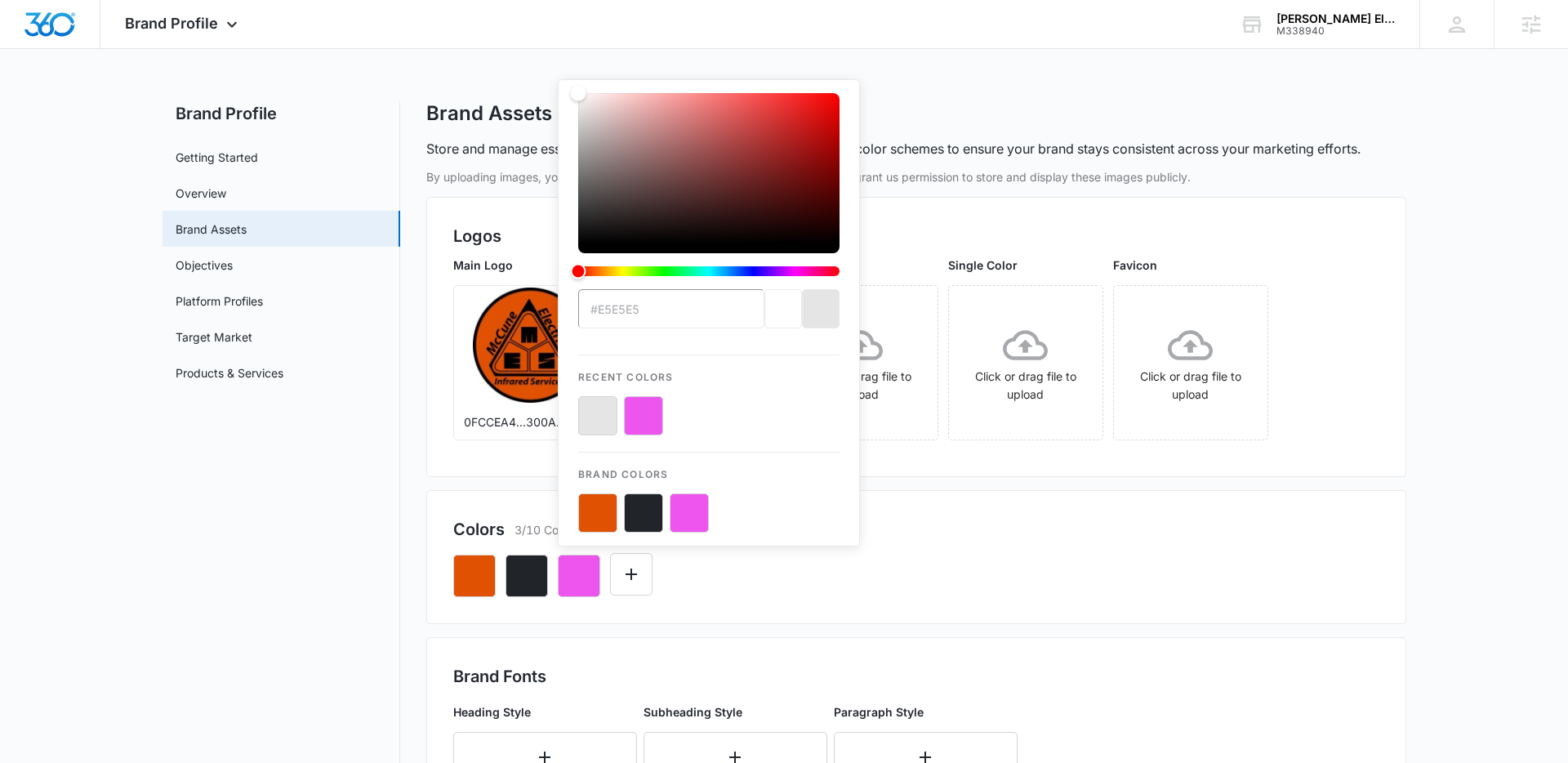
type input "#e5e5e5"
click at [595, 405] on button "color-picker-container" at bounding box center [598, 415] width 39 height 39
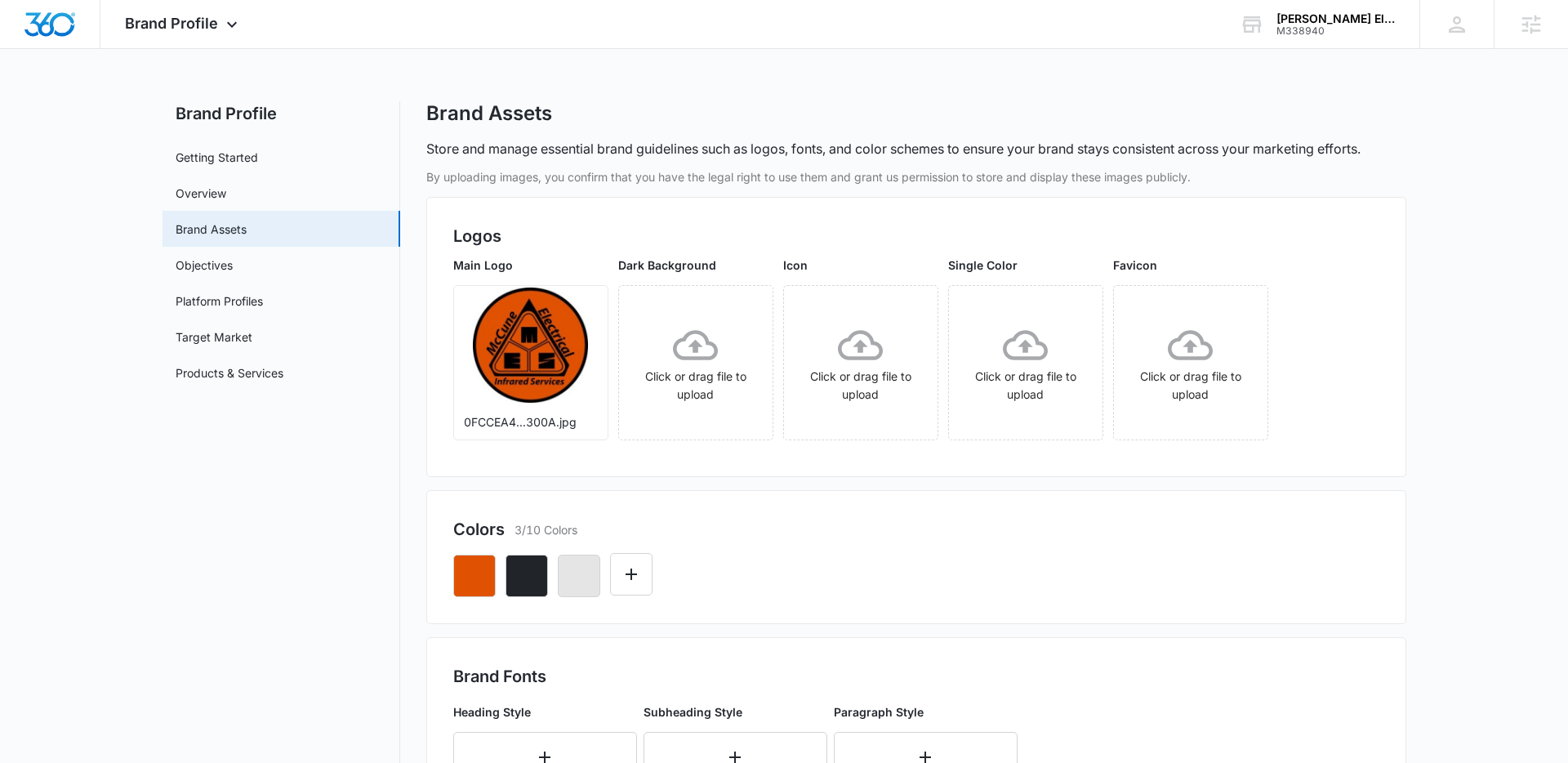
click at [833, 603] on div "Colors 3/10 Colors" at bounding box center [916, 557] width 980 height 134
click at [165, 22] on span "Brand Profile" at bounding box center [171, 23] width 93 height 18
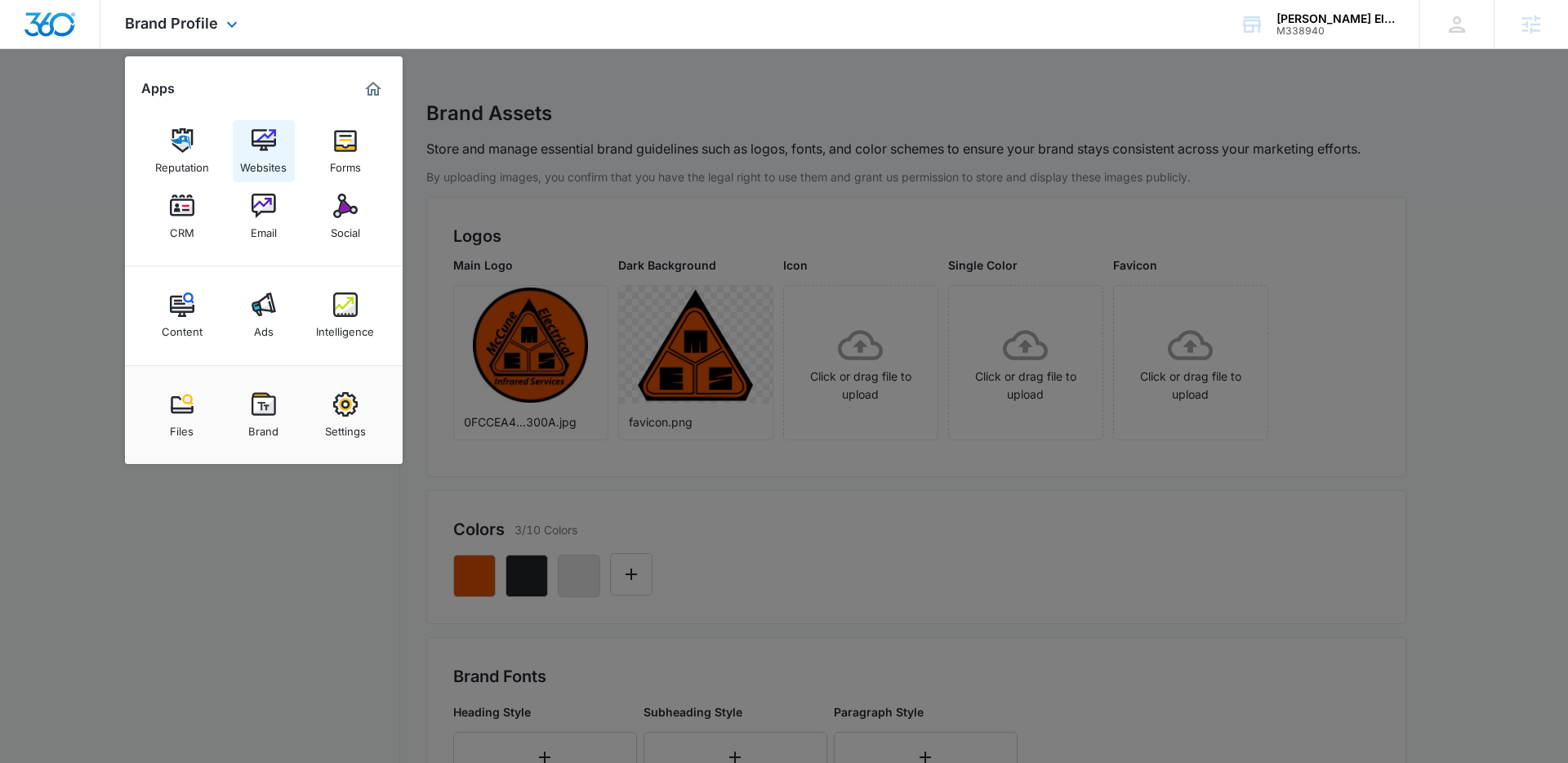
click at [270, 130] on img at bounding box center [263, 140] width 24 height 24
